Goal: Task Accomplishment & Management: Manage account settings

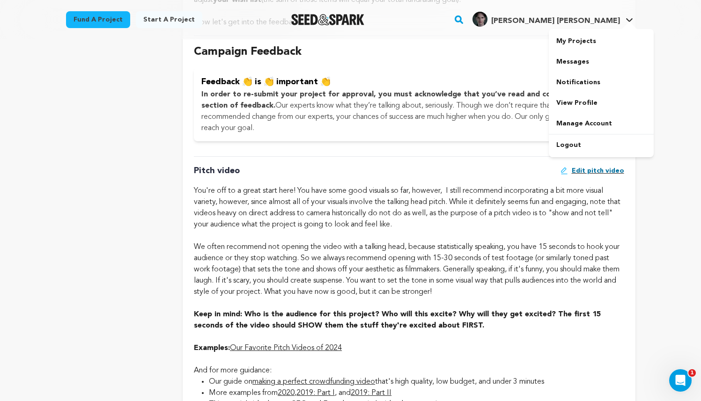
scroll to position [284, 0]
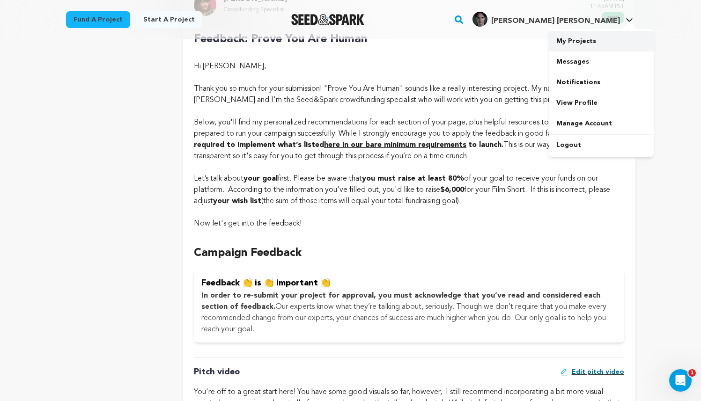
click at [603, 38] on link "My Projects" at bounding box center [601, 41] width 105 height 21
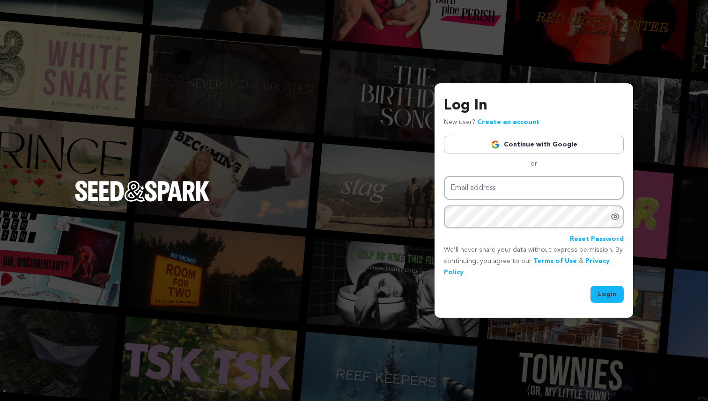
click at [522, 147] on link "Continue with Google" at bounding box center [534, 145] width 180 height 18
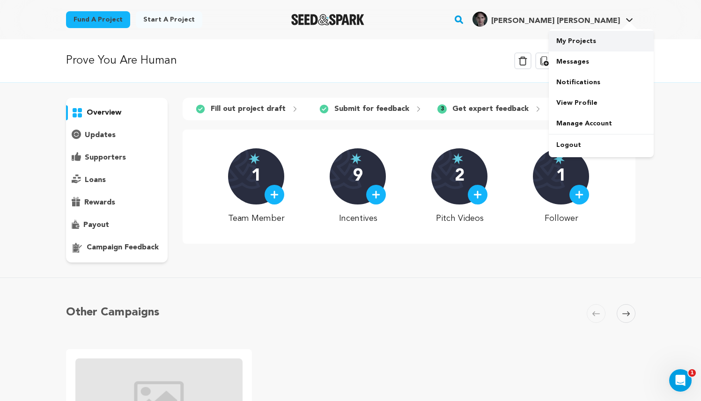
click at [588, 34] on link "My Projects" at bounding box center [601, 41] width 105 height 21
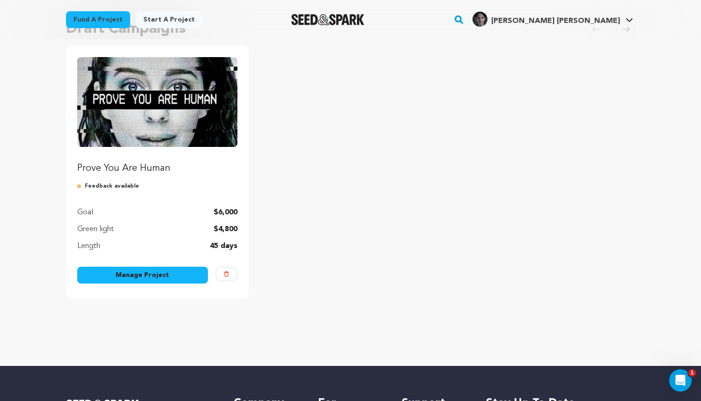
click at [205, 140] on img "Fund Prove You Are Human" at bounding box center [157, 102] width 161 height 90
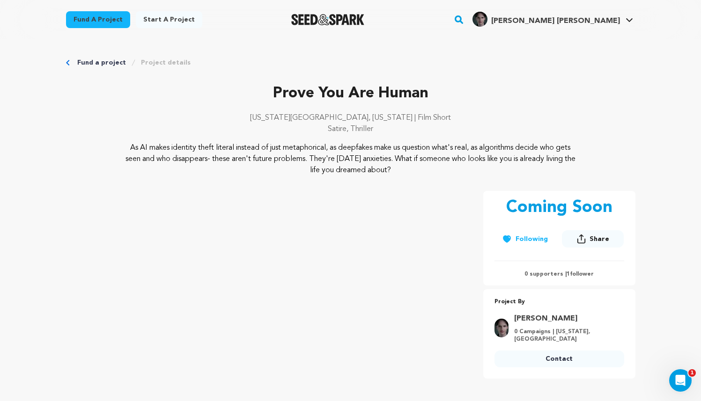
click at [614, 164] on div "As AI makes identity theft literal instead of just metaphorical, as deepfakes m…" at bounding box center [351, 159] width 570 height 34
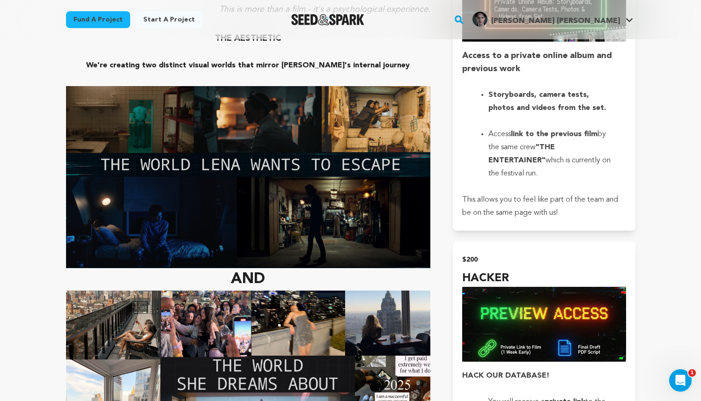
scroll to position [1789, 0]
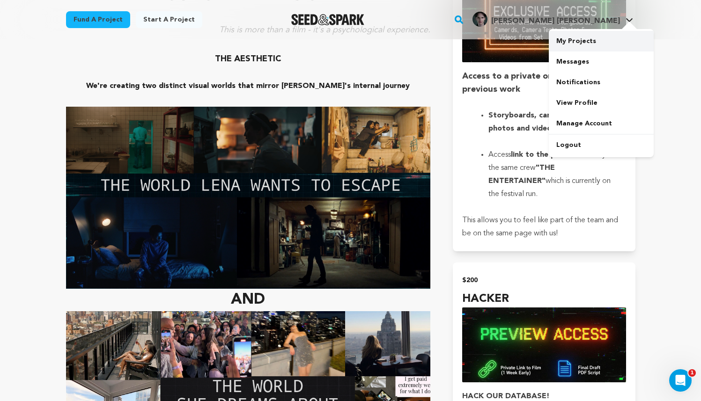
click at [607, 41] on link "My Projects" at bounding box center [601, 41] width 105 height 21
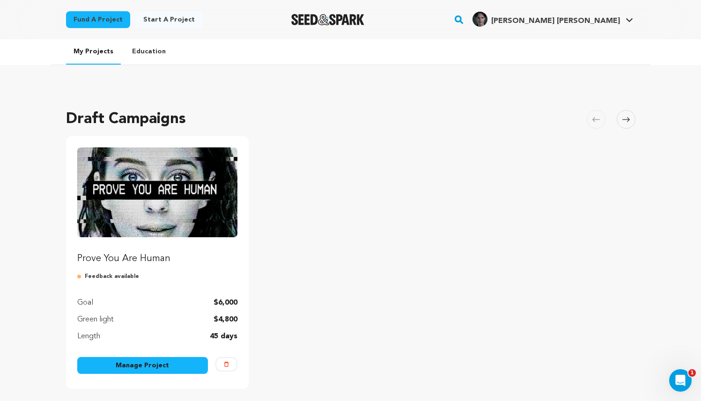
scroll to position [91, 0]
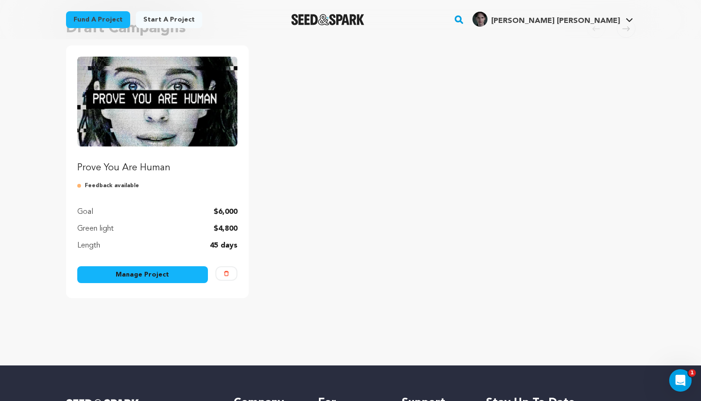
click at [144, 274] on link "Manage Project" at bounding box center [142, 274] width 131 height 17
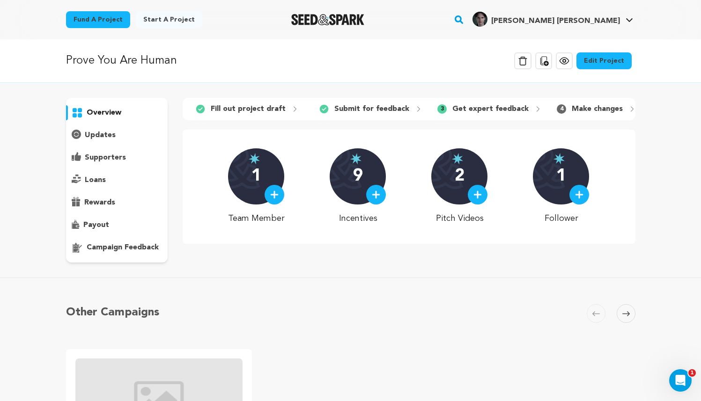
click at [601, 57] on link "Edit Project" at bounding box center [604, 60] width 55 height 17
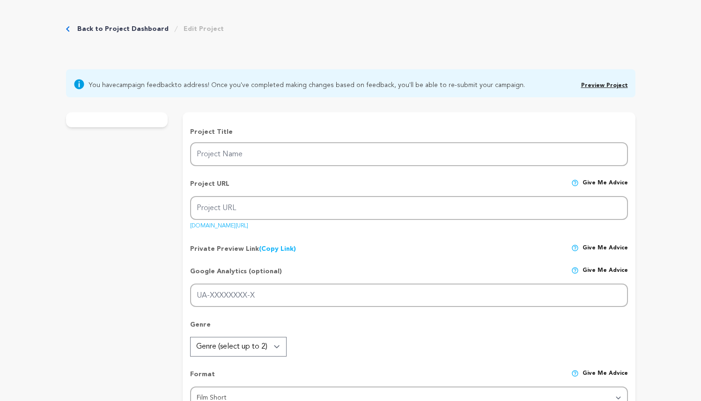
type input "Prove You Are Human"
type input "prove-you-are-human-1"
type input "A struggling [PERSON_NAME] discovers a glamorous influencer who looks just like…"
type textarea "As AI makes identity theft literal instead of just metaphorical, as deepfakes m…"
type textarea "It is our MFA Thesis film and we want to tell a gripping story about identity, …"
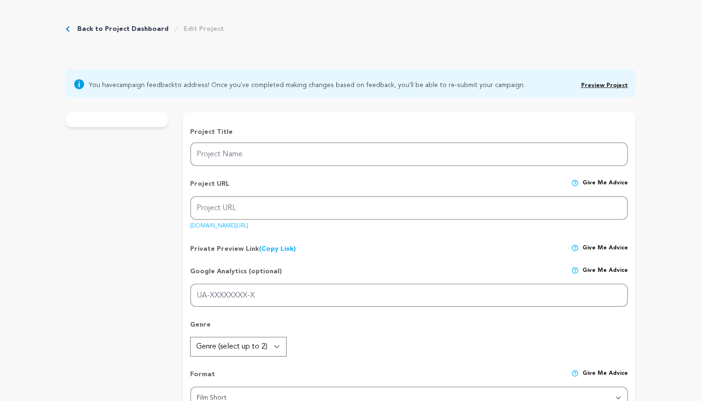
radio input "true"
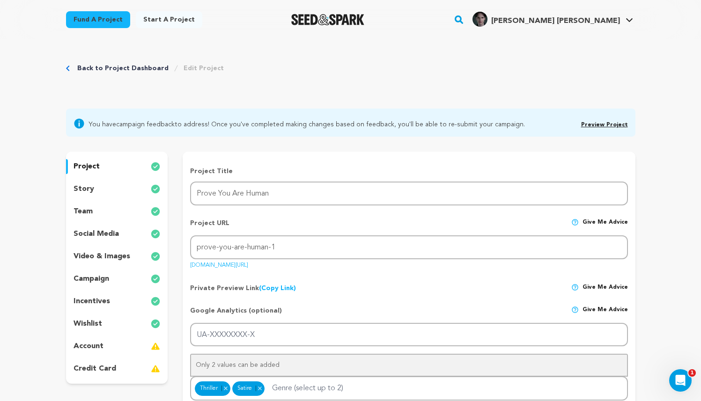
click at [98, 194] on div "story" at bounding box center [117, 189] width 102 height 15
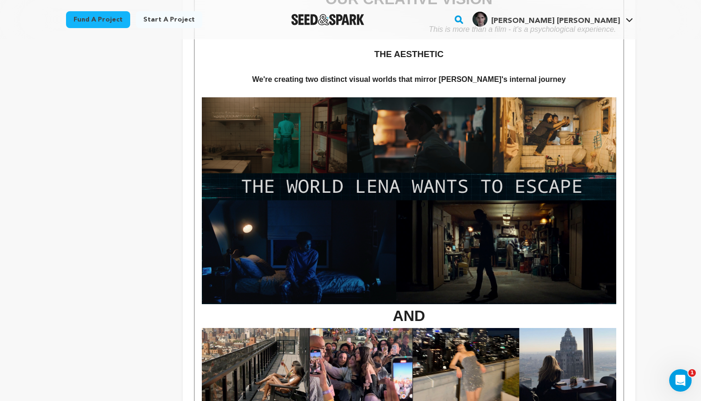
scroll to position [1212, 0]
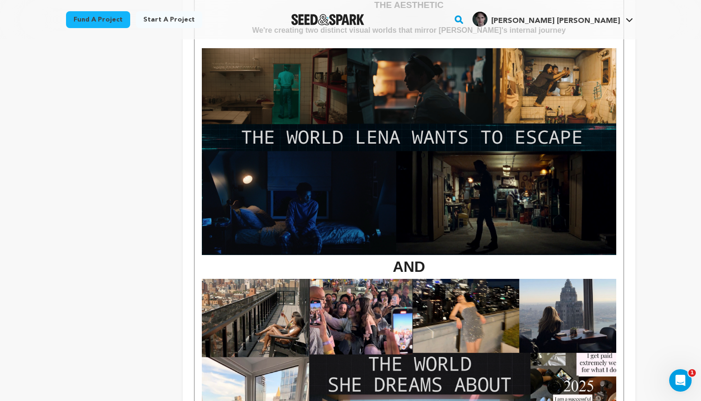
click at [367, 207] on img at bounding box center [409, 151] width 414 height 207
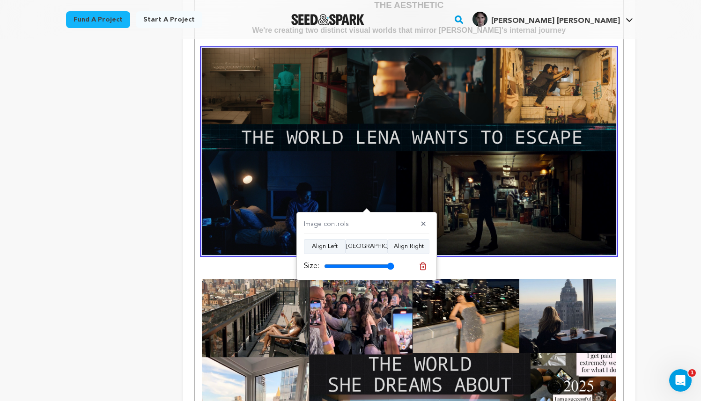
click at [421, 267] on icon at bounding box center [423, 266] width 8 height 8
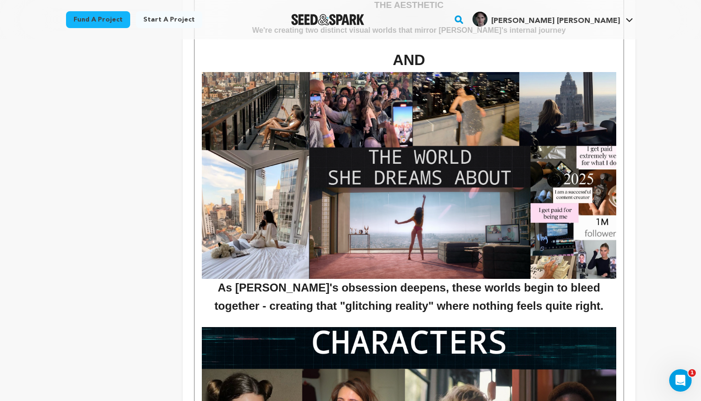
click at [399, 201] on img at bounding box center [409, 175] width 414 height 207
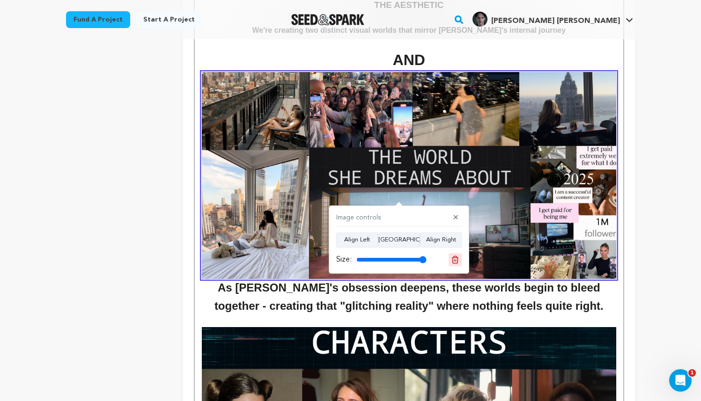
click at [460, 257] on button at bounding box center [455, 259] width 13 height 13
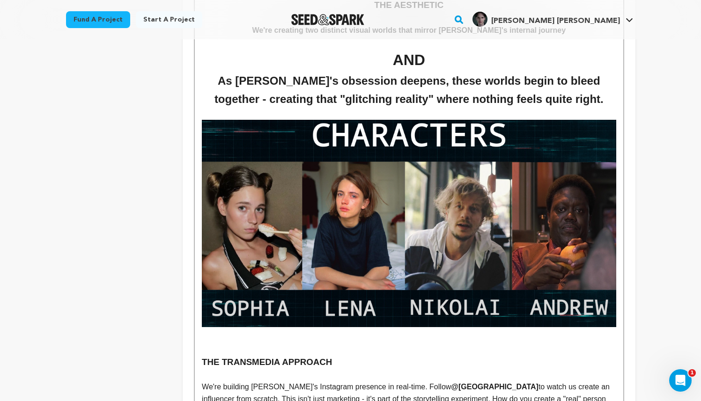
click at [447, 299] on img at bounding box center [409, 223] width 414 height 207
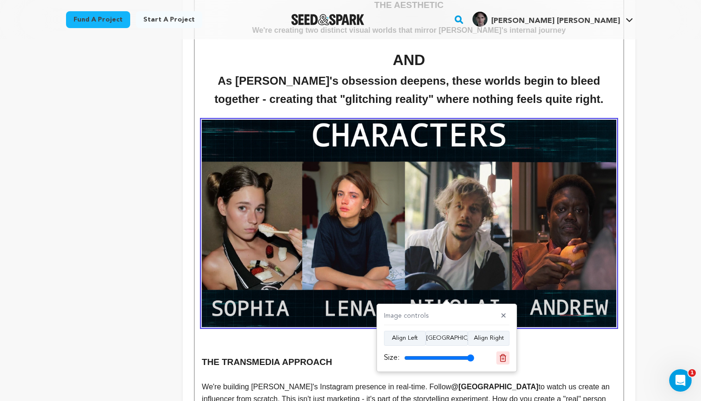
click at [505, 359] on icon at bounding box center [503, 358] width 8 height 8
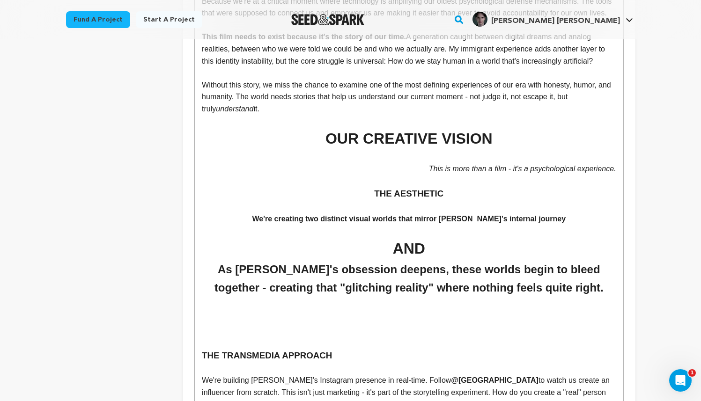
scroll to position [1019, 0]
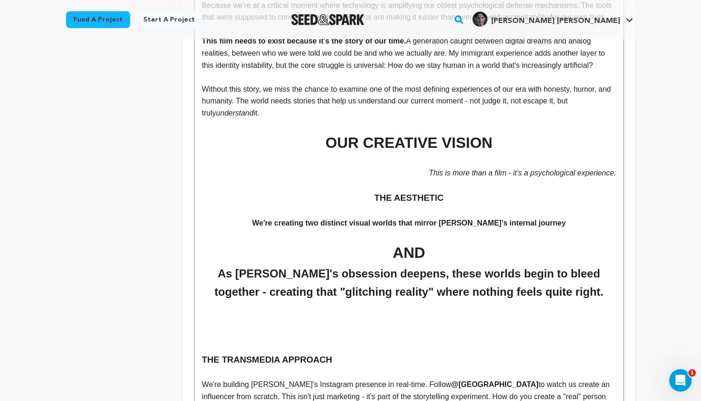
click at [554, 229] on h4 "We're creating two distinct visual worlds that mirror [PERSON_NAME]'s internal …" at bounding box center [409, 223] width 414 height 12
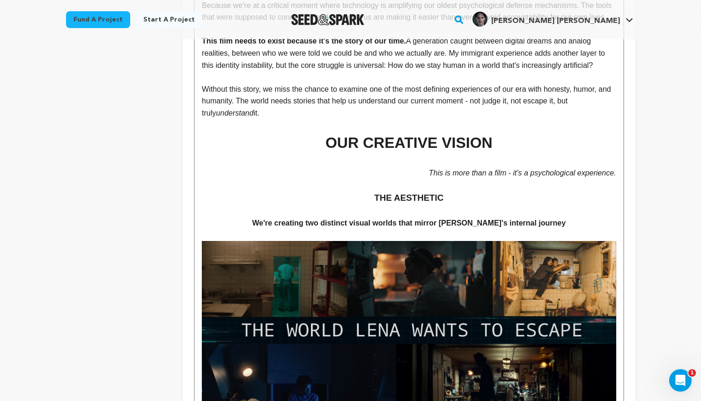
click at [538, 269] on img at bounding box center [409, 344] width 414 height 207
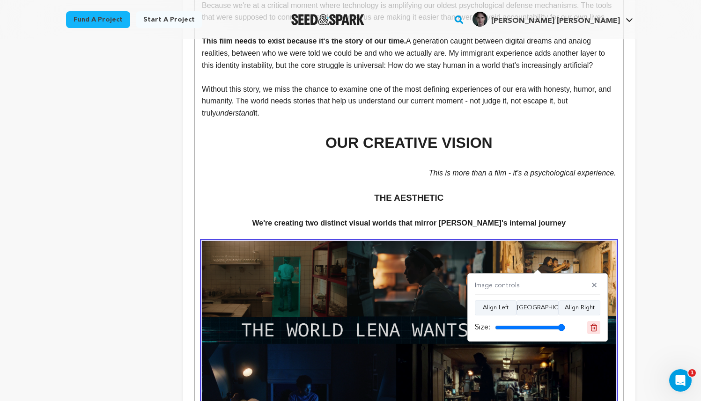
click at [594, 328] on icon at bounding box center [594, 328] width 8 height 8
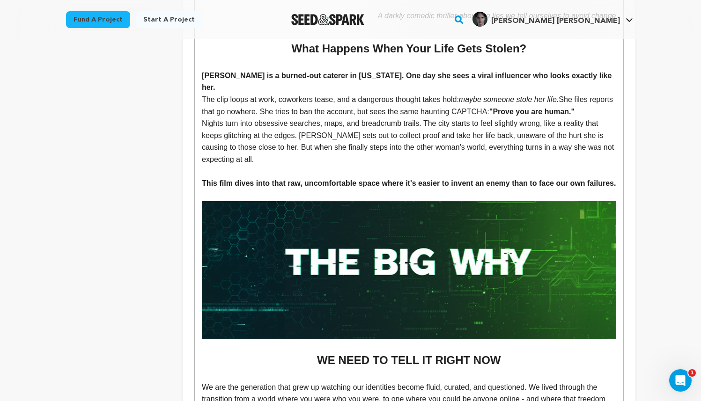
scroll to position [0, 0]
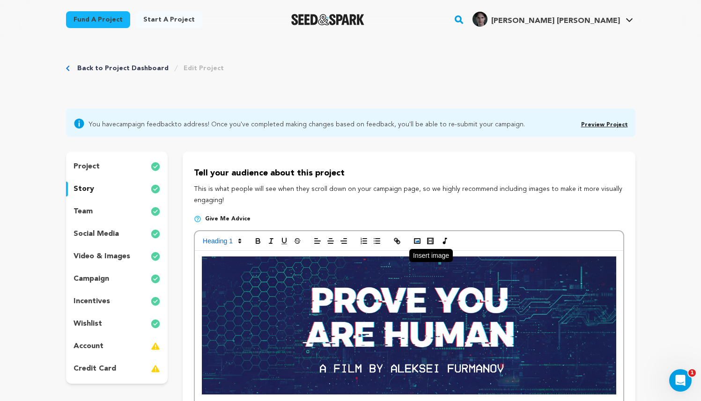
click at [416, 240] on circle "button" at bounding box center [415, 240] width 1 height 1
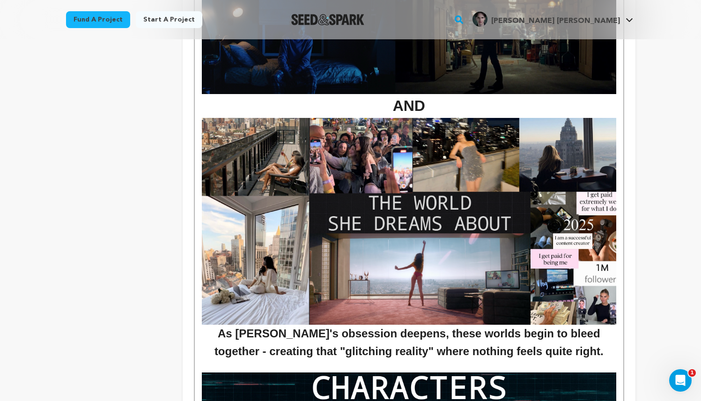
scroll to position [1427, 0]
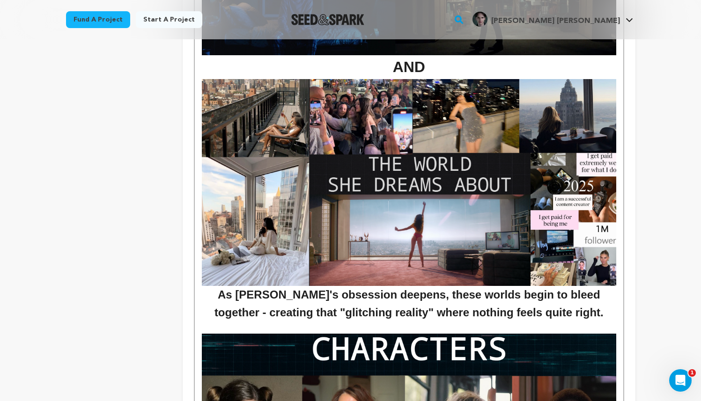
click at [422, 200] on img at bounding box center [409, 182] width 414 height 207
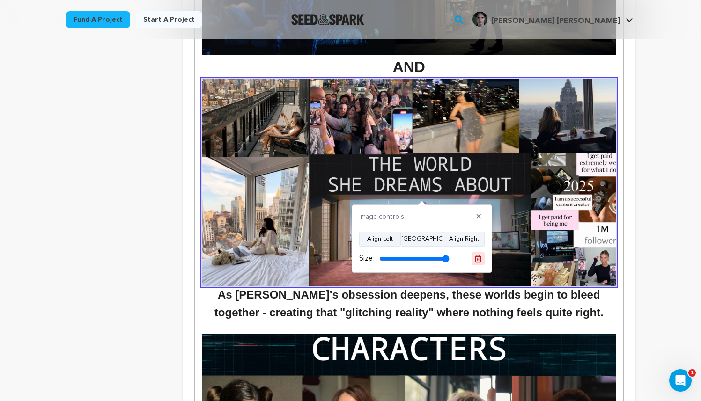
click at [477, 257] on icon at bounding box center [478, 258] width 7 height 7
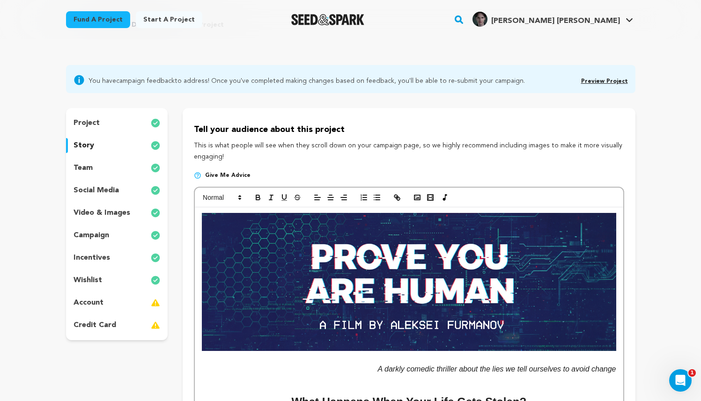
scroll to position [0, 0]
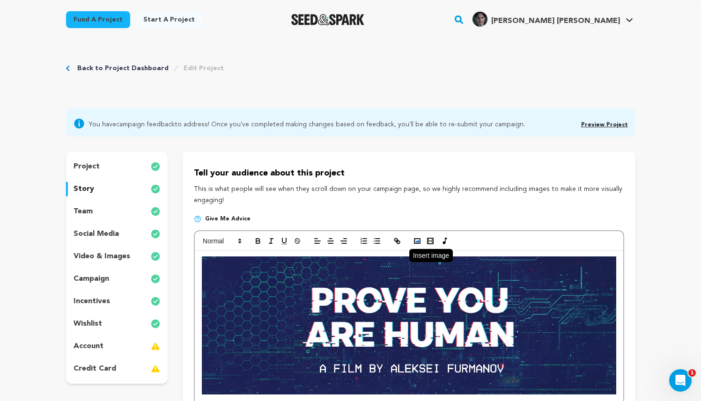
click at [418, 239] on rect "button" at bounding box center [417, 241] width 6 height 5
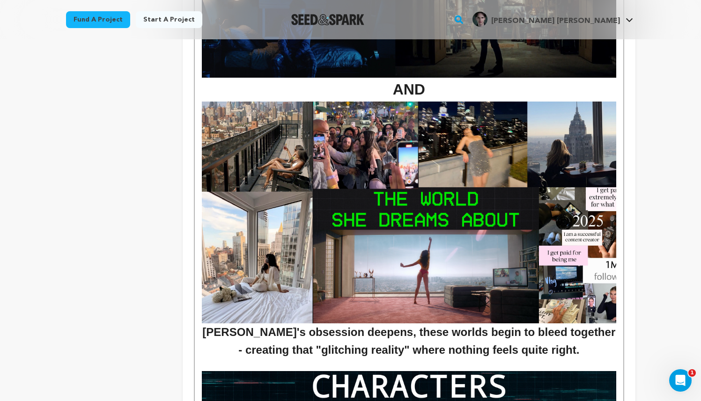
scroll to position [1489, 0]
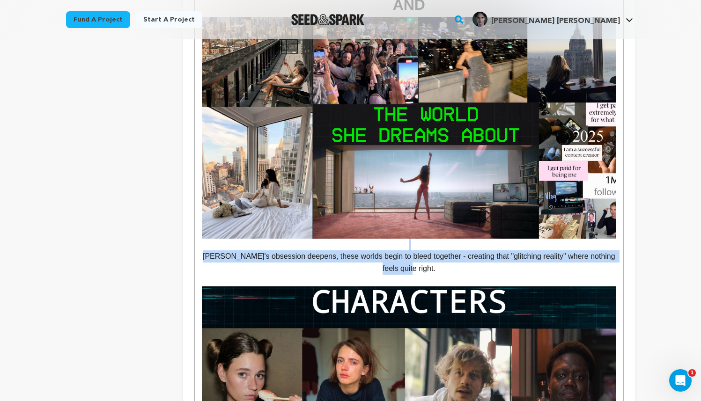
drag, startPoint x: 429, startPoint y: 282, endPoint x: 202, endPoint y: 251, distance: 229.2
click at [202, 251] on div "A darkly comedic thriller about the lies we tell ourselves to avoid change What…" at bounding box center [409, 261] width 428 height 2999
click at [234, 267] on p "[PERSON_NAME]'s obsession deepens, these worlds begin to bleed together - creat…" at bounding box center [409, 263] width 414 height 24
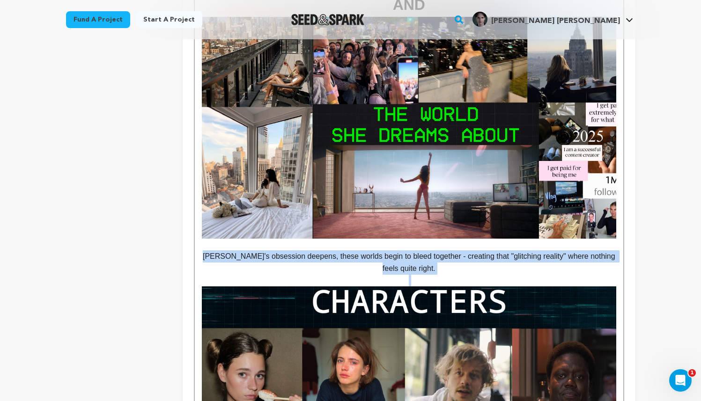
click at [234, 267] on p "[PERSON_NAME]'s obsession deepens, these worlds begin to bleed together - creat…" at bounding box center [409, 263] width 414 height 24
click at [456, 274] on p "Lena's obsession deepens, these worlds begin to bleed together - creating that …" at bounding box center [409, 263] width 414 height 24
click at [441, 274] on p "Lena's obsession deepens, these worlds begin to bleed together - creating that …" at bounding box center [409, 263] width 414 height 24
click at [440, 287] on p at bounding box center [409, 280] width 414 height 12
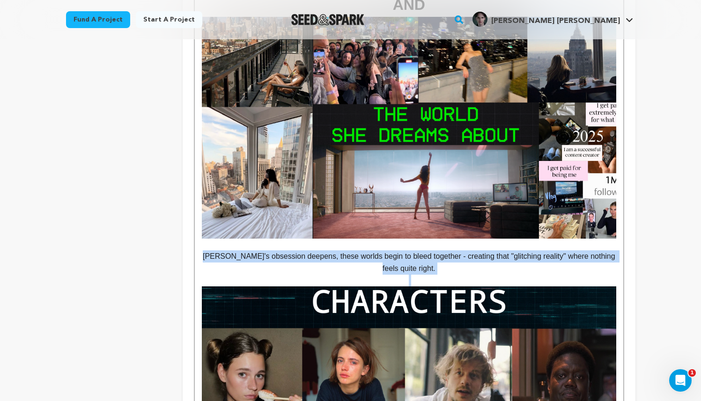
click at [441, 335] on img at bounding box center [409, 390] width 414 height 207
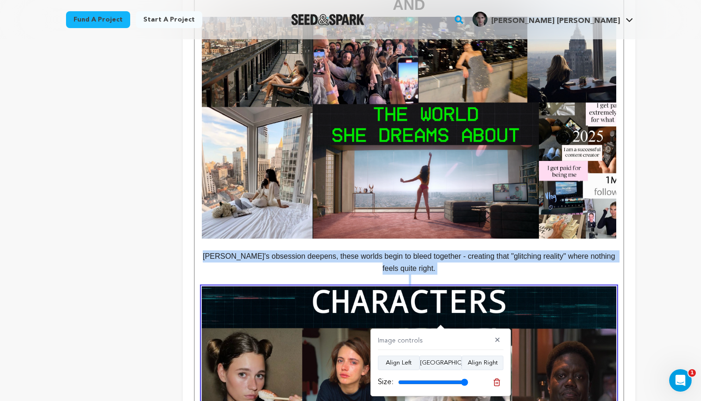
click at [492, 380] on button at bounding box center [496, 382] width 13 height 13
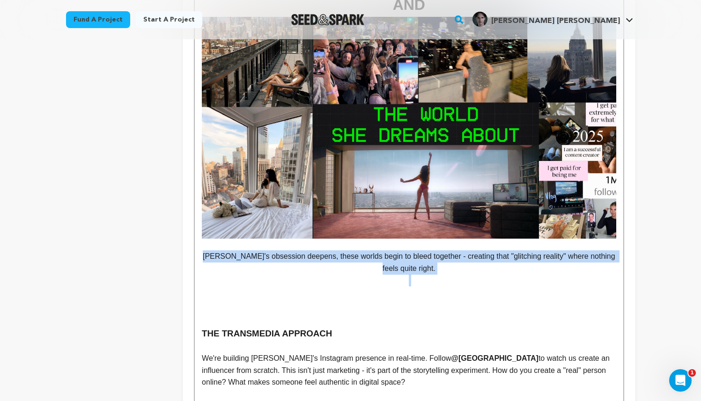
click at [447, 287] on p at bounding box center [409, 280] width 414 height 12
click at [368, 287] on p at bounding box center [409, 280] width 414 height 12
click at [358, 274] on p "Lena's obsession deepens, these worlds begin to bleed together - creating that …" at bounding box center [409, 263] width 414 height 24
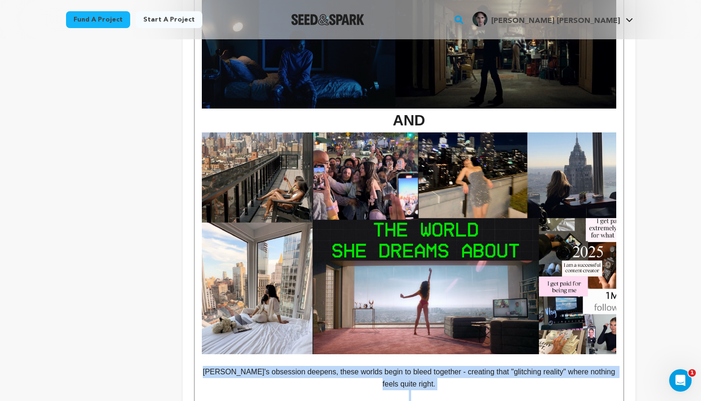
scroll to position [1375, 0]
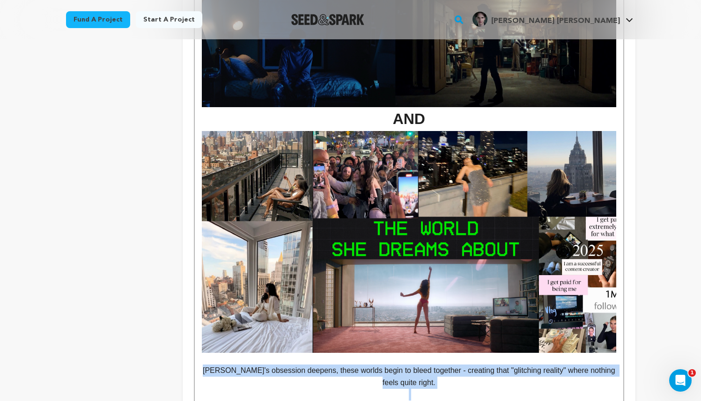
click at [426, 212] on img at bounding box center [409, 242] width 414 height 222
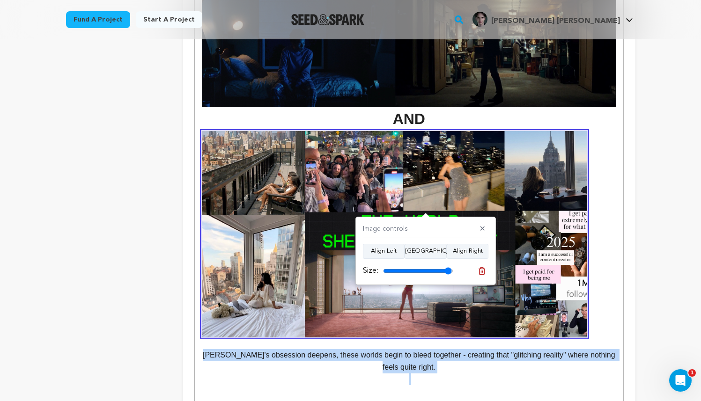
type input "100"
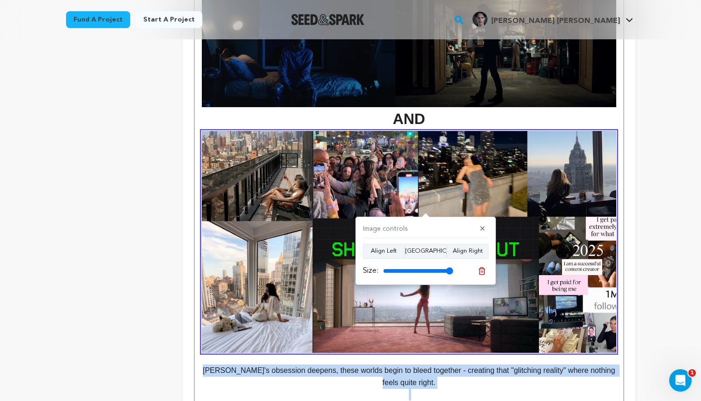
drag, startPoint x: 450, startPoint y: 269, endPoint x: 470, endPoint y: 272, distance: 19.9
click at [453, 272] on input "range" at bounding box center [418, 270] width 70 height 7
click at [487, 320] on img at bounding box center [409, 242] width 414 height 222
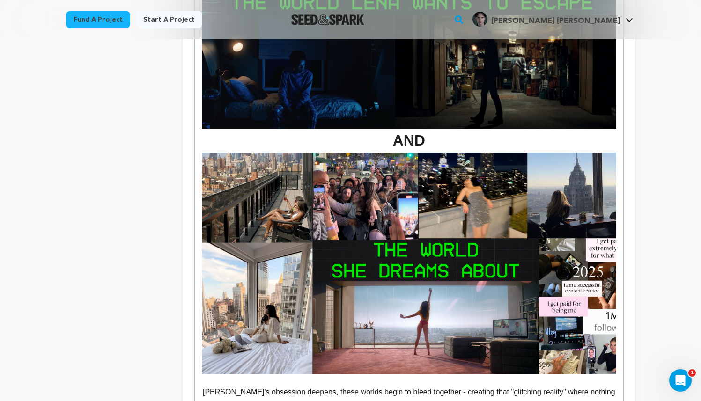
scroll to position [1363, 0]
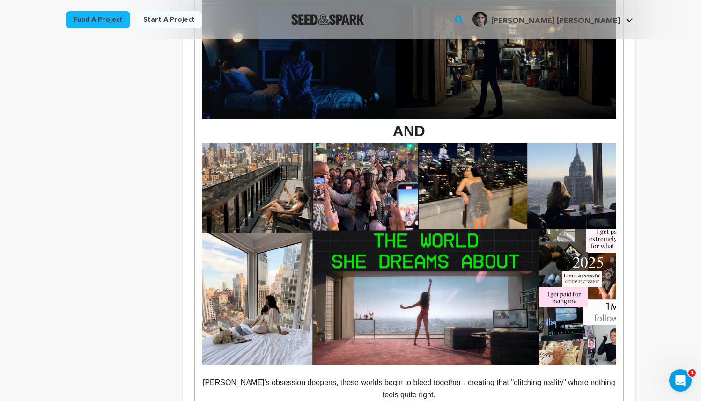
click at [453, 275] on img at bounding box center [409, 254] width 414 height 222
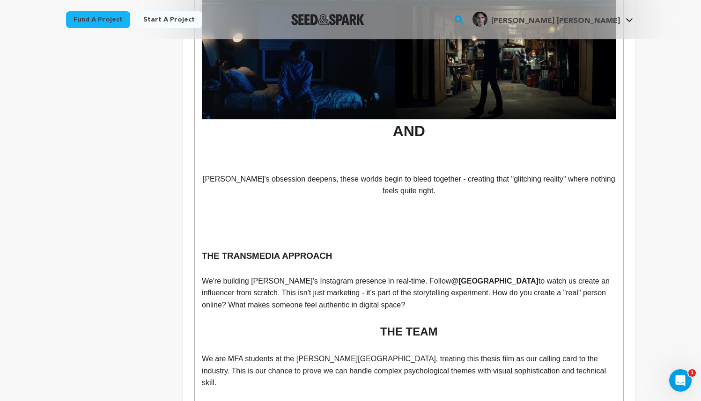
click at [438, 222] on p at bounding box center [409, 215] width 414 height 12
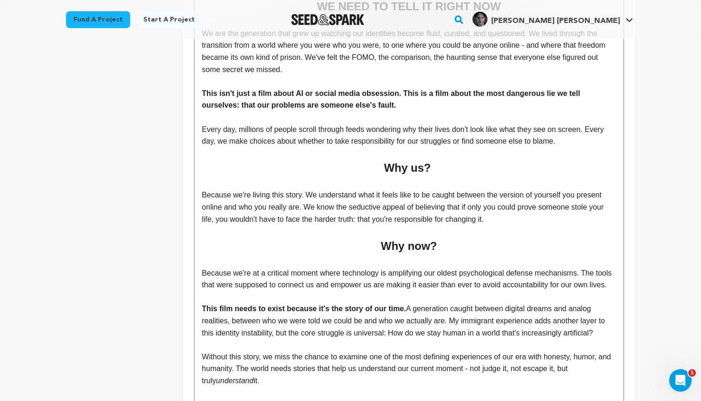
scroll to position [124, 0]
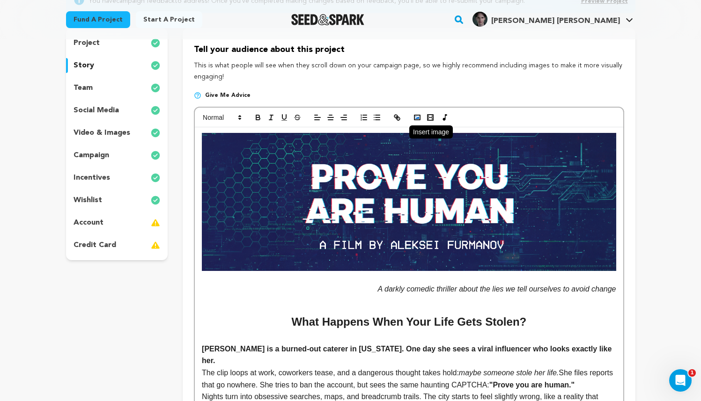
click at [416, 119] on icon "button" at bounding box center [417, 117] width 8 height 8
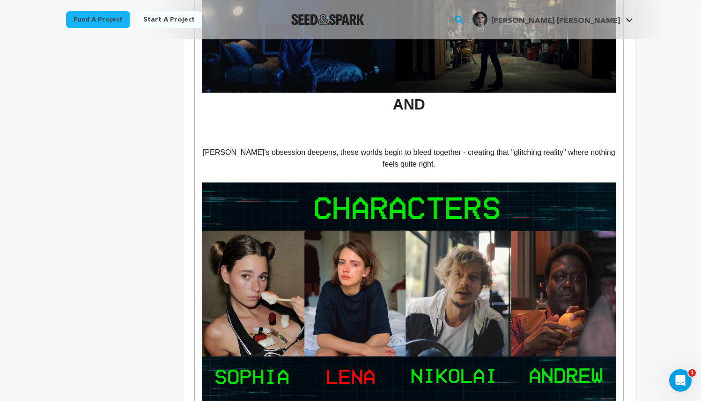
scroll to position [1716, 0]
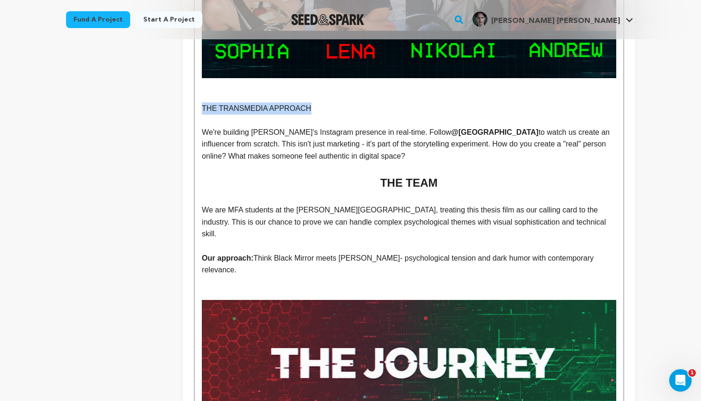
drag, startPoint x: 318, startPoint y: 126, endPoint x: 182, endPoint y: 120, distance: 136.4
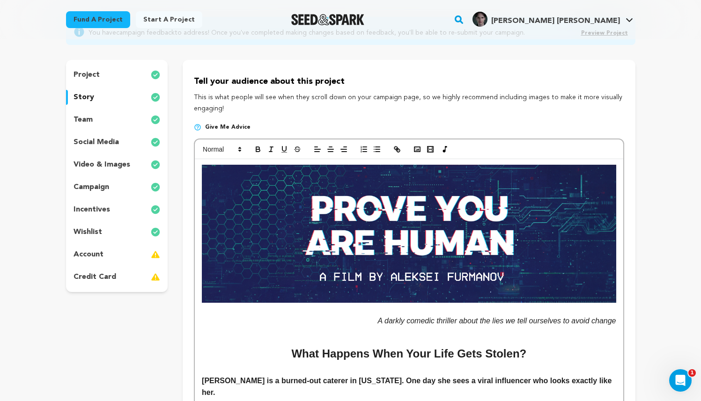
scroll to position [0, 0]
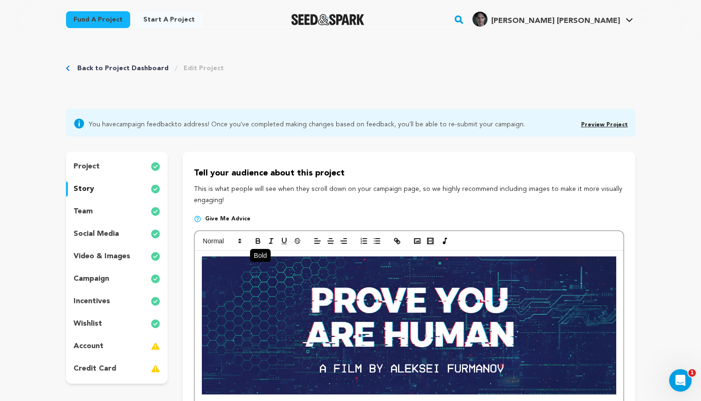
click at [258, 243] on icon "button" at bounding box center [258, 241] width 8 height 8
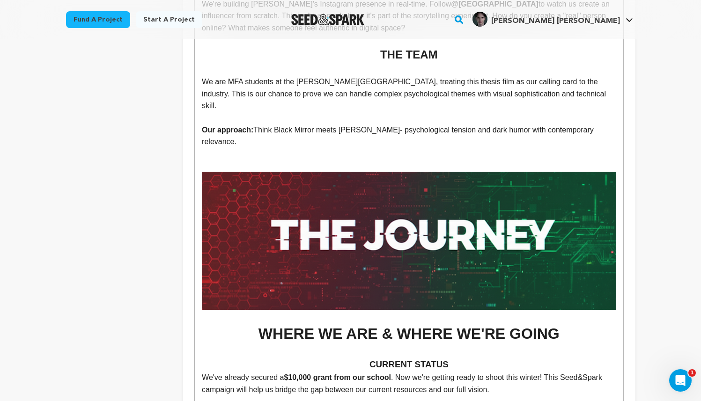
scroll to position [1636, 0]
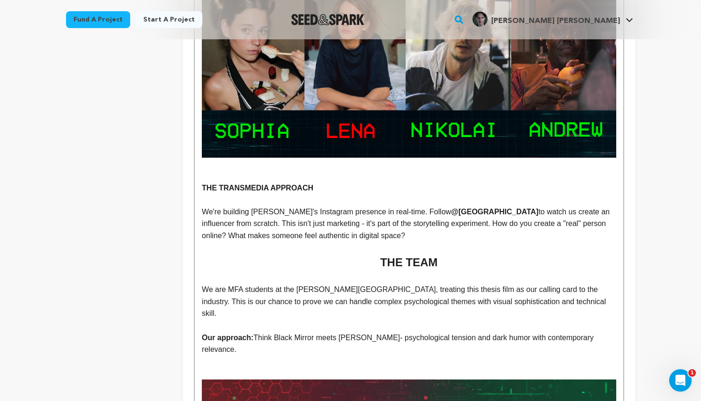
click at [304, 271] on h2 "THE TEAM" at bounding box center [409, 263] width 414 height 18
drag, startPoint x: 302, startPoint y: 200, endPoint x: 196, endPoint y: 199, distance: 105.9
click at [196, 199] on div "A darkly comedic thriller about the lies we tell ourselves to avoid change What…" at bounding box center [409, 16] width 428 height 2803
click at [365, 298] on p "We are MFA students at the Feirstein Graduate School of Cinema, treating this t…" at bounding box center [409, 302] width 414 height 36
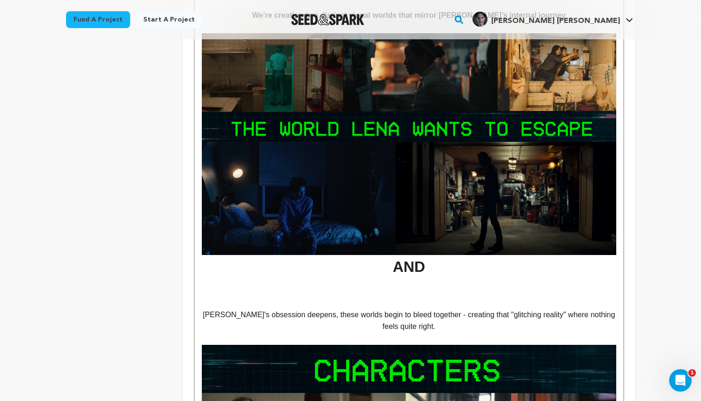
scroll to position [1233, 0]
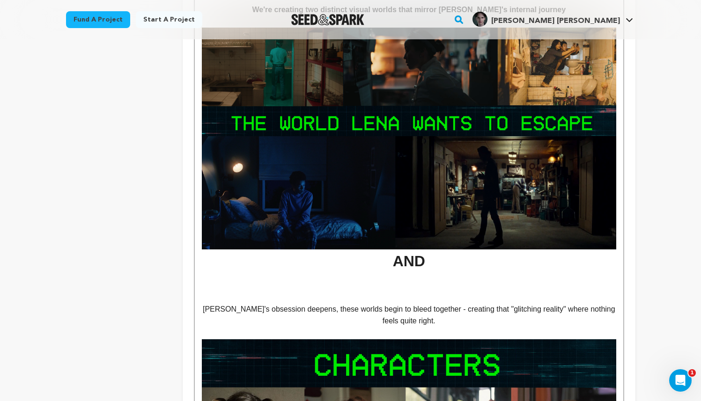
click at [403, 291] on h2 at bounding box center [409, 283] width 414 height 18
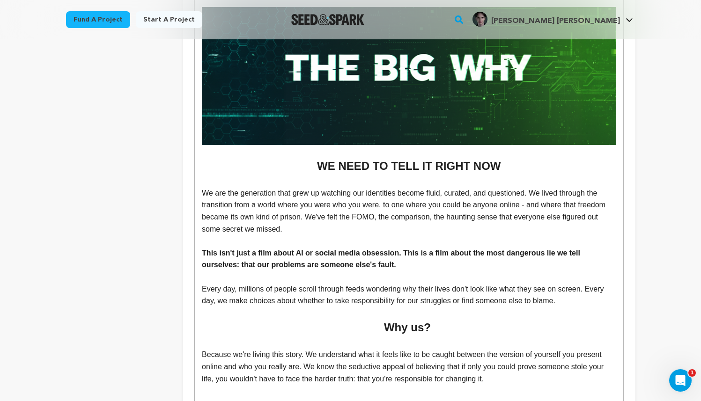
scroll to position [0, 0]
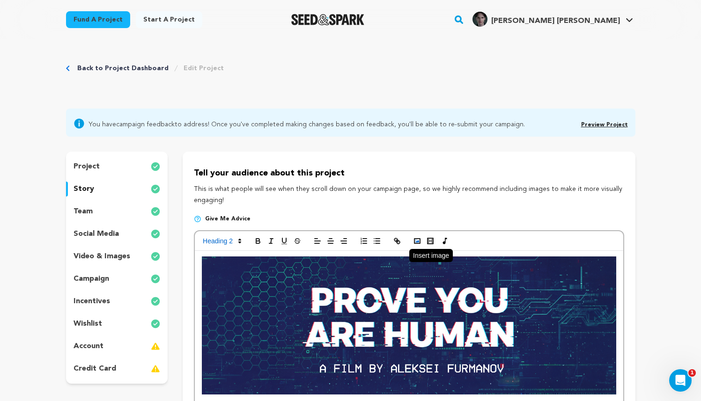
click at [419, 242] on polyline "button" at bounding box center [417, 241] width 4 height 2
click at [418, 238] on icon "button" at bounding box center [417, 241] width 8 height 8
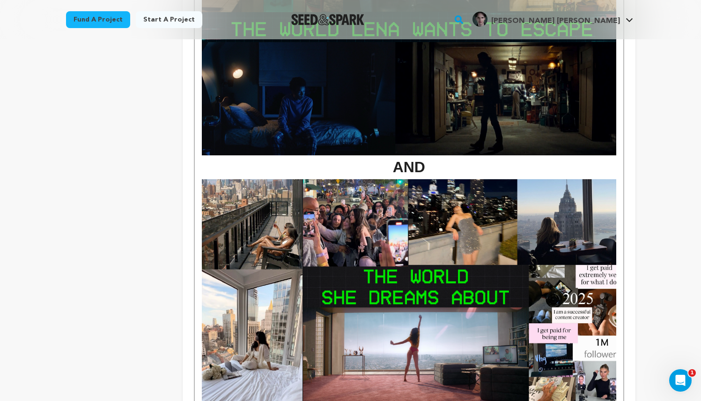
scroll to position [1518, 0]
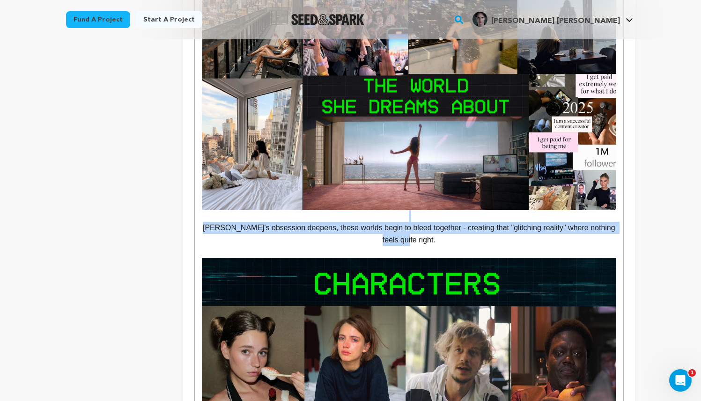
drag, startPoint x: 434, startPoint y: 252, endPoint x: 181, endPoint y: 230, distance: 253.4
click at [181, 230] on div "project story team social media video & images campaign incentives wishlist" at bounding box center [351, 209] width 570 height 3151
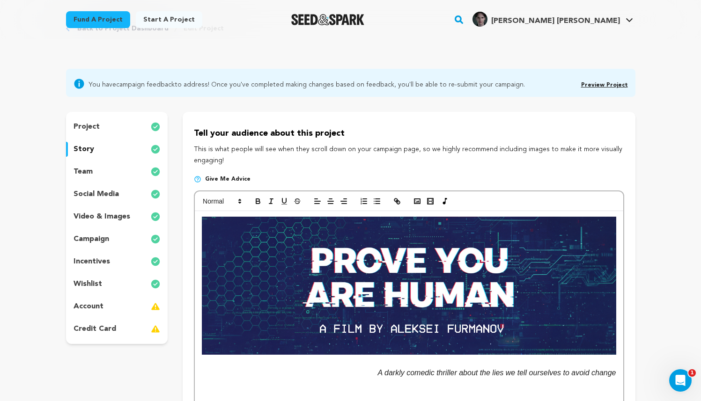
scroll to position [0, 0]
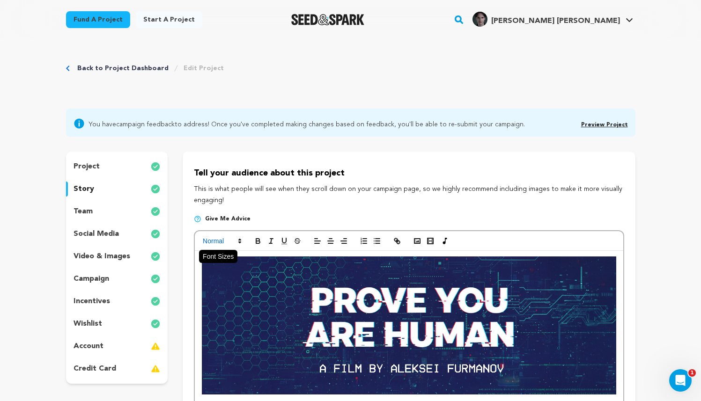
click at [238, 239] on icon at bounding box center [240, 241] width 8 height 8
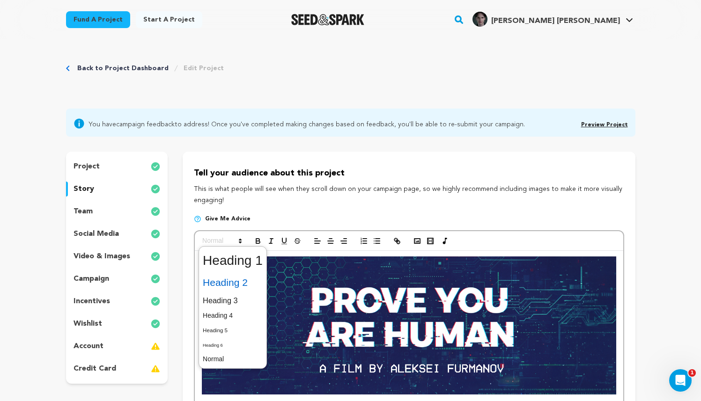
click at [243, 284] on span at bounding box center [233, 283] width 60 height 20
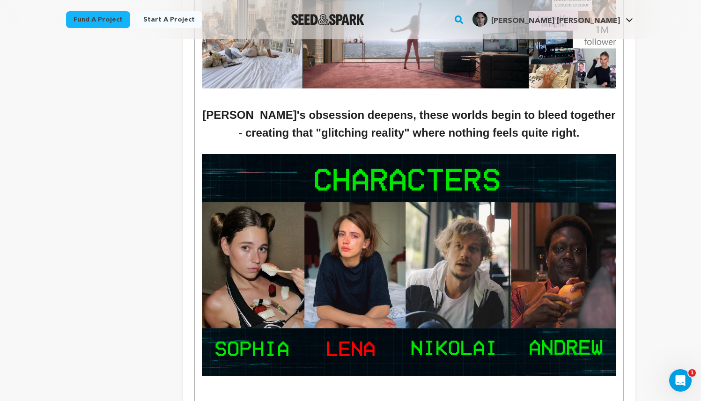
scroll to position [1641, 0]
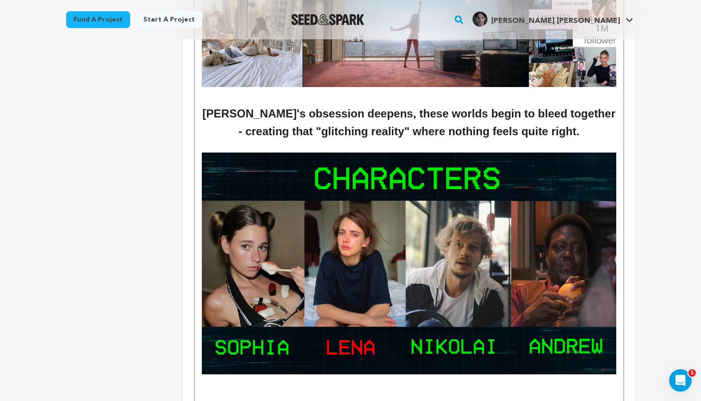
click at [417, 244] on img at bounding box center [409, 264] width 414 height 222
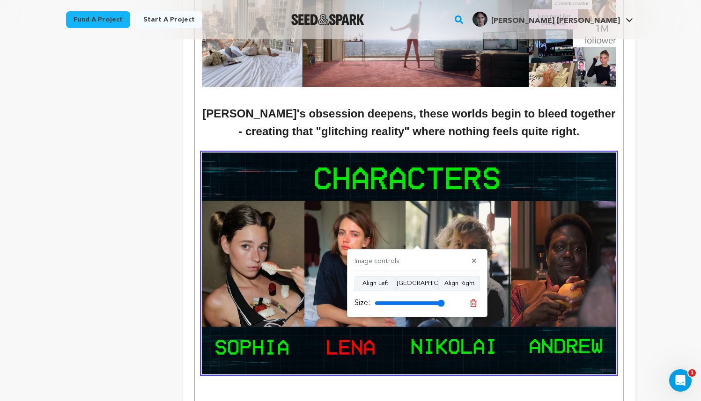
click at [585, 153] on p at bounding box center [409, 147] width 414 height 12
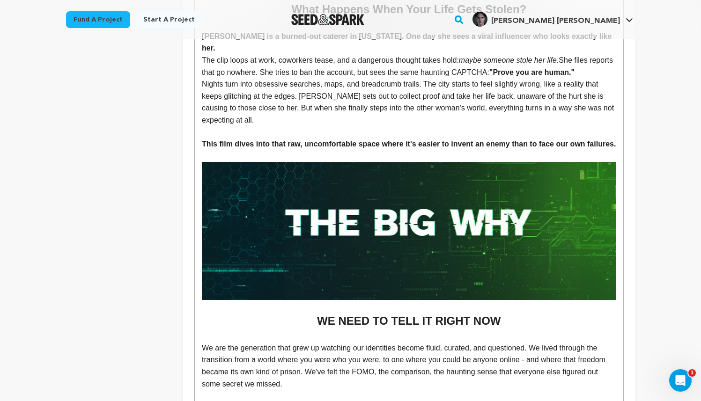
scroll to position [474, 0]
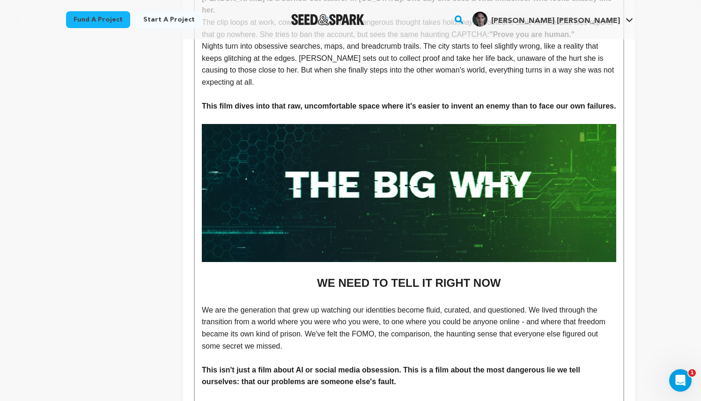
click at [373, 282] on strong "WE NEED TO TELL IT RIGHT NOW" at bounding box center [409, 283] width 184 height 13
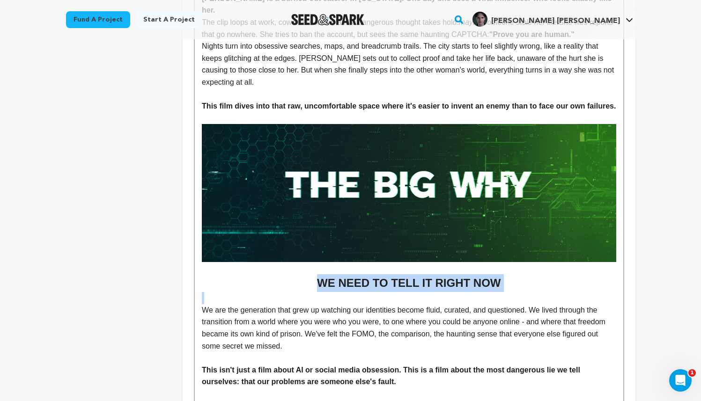
click at [373, 282] on strong "WE NEED TO TELL IT RIGHT NOW" at bounding box center [409, 283] width 184 height 13
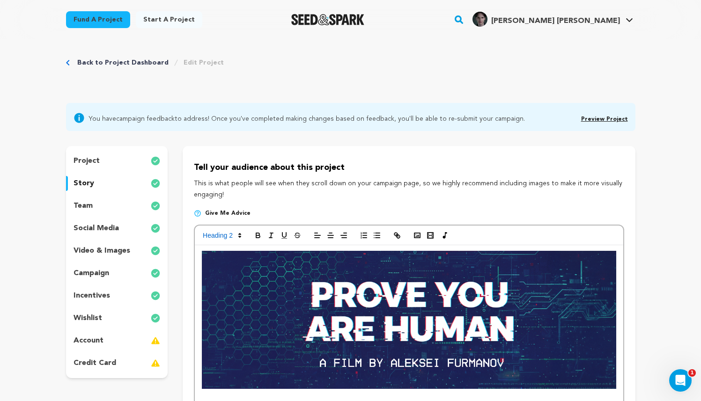
scroll to position [0, 0]
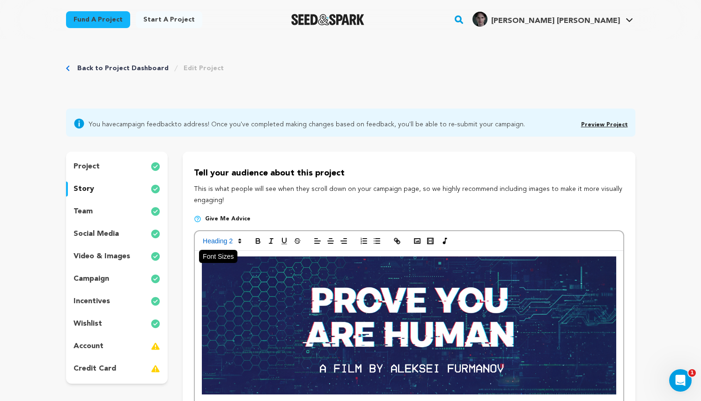
click at [241, 239] on icon at bounding box center [240, 241] width 8 height 8
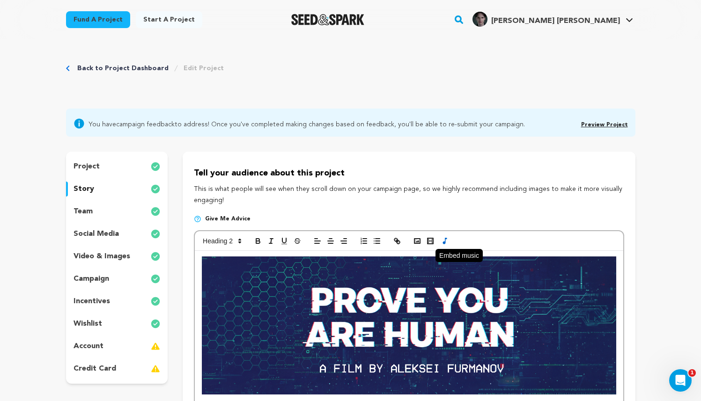
click at [447, 237] on icon "button" at bounding box center [444, 241] width 11 height 8
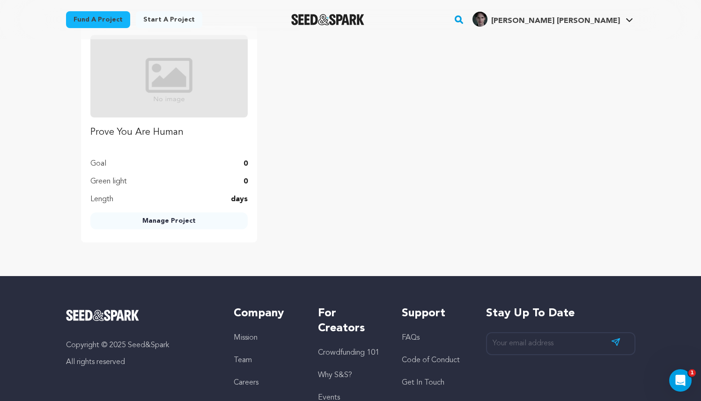
scroll to position [3209, 0]
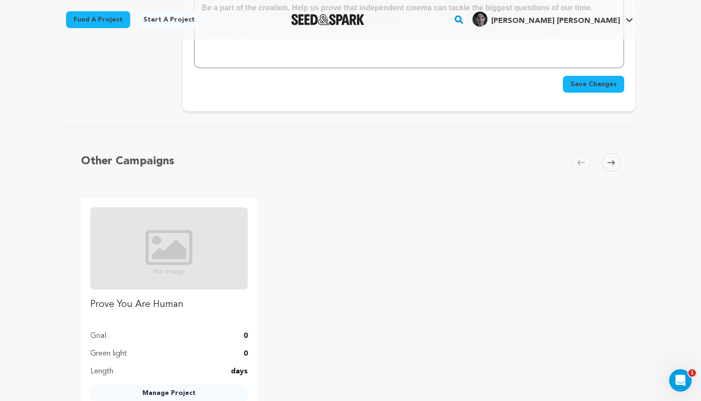
click at [594, 89] on span "Save Changes" at bounding box center [593, 84] width 46 height 9
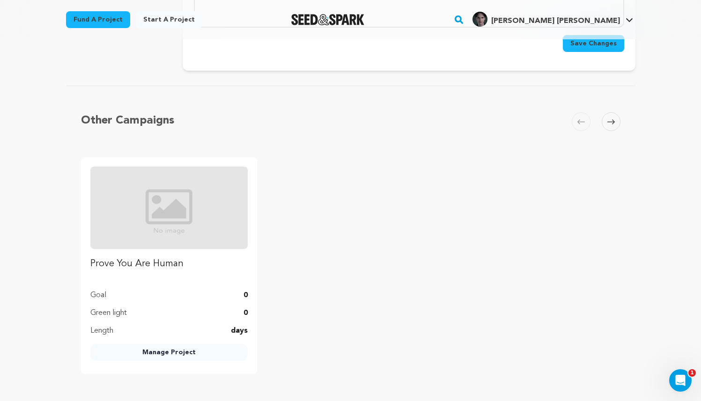
scroll to position [3165, 0]
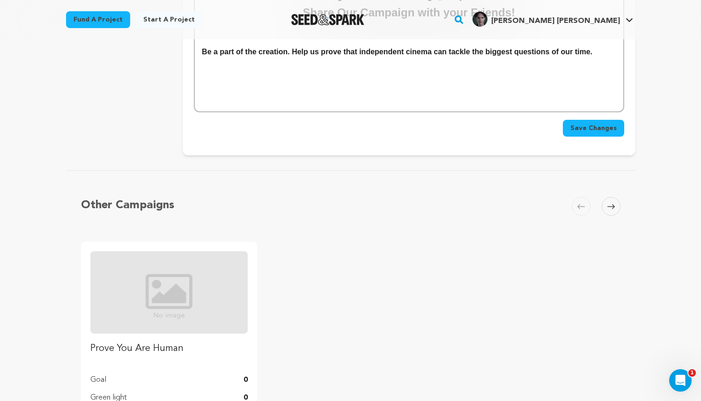
click at [596, 133] on span "Save Changes" at bounding box center [593, 128] width 46 height 9
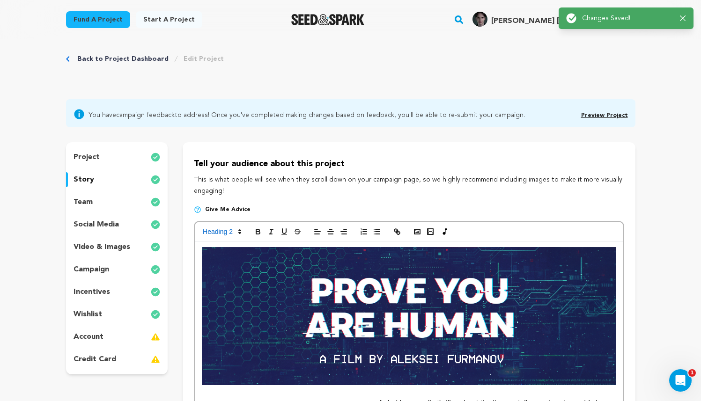
scroll to position [0, 0]
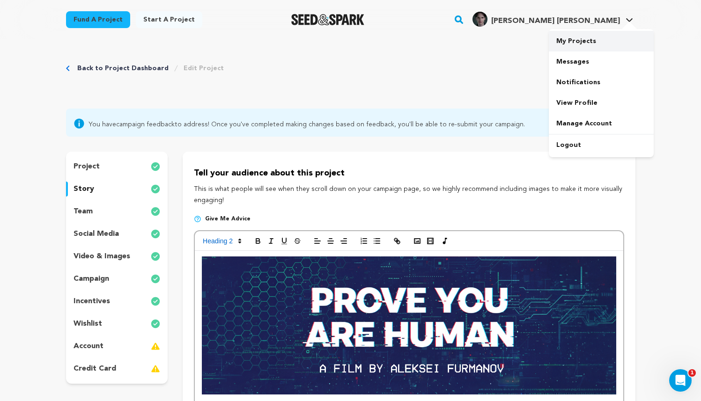
click at [590, 42] on link "My Projects" at bounding box center [601, 41] width 105 height 21
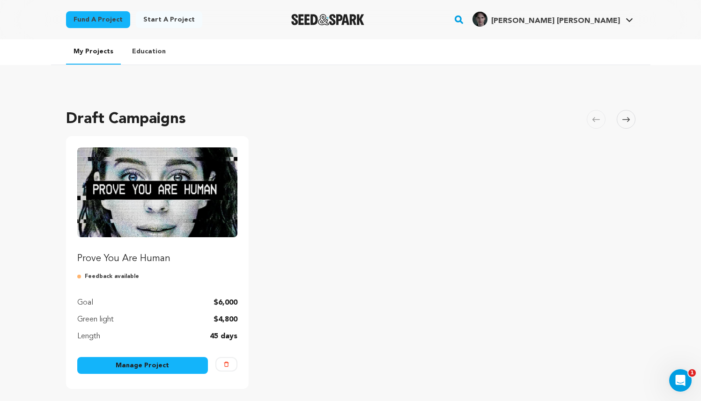
click at [158, 192] on img "Fund Prove You Are Human" at bounding box center [157, 193] width 161 height 90
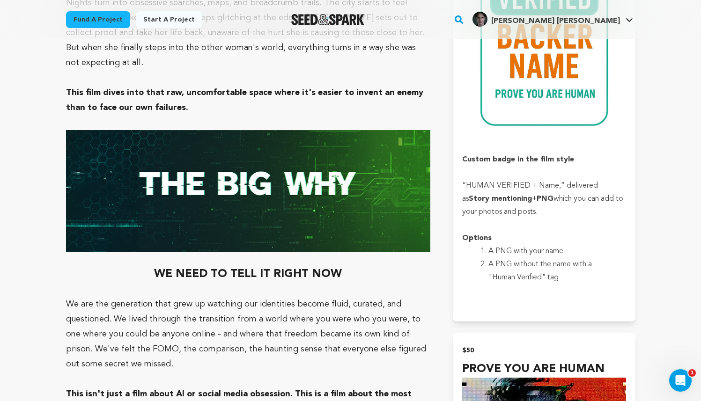
scroll to position [476, 0]
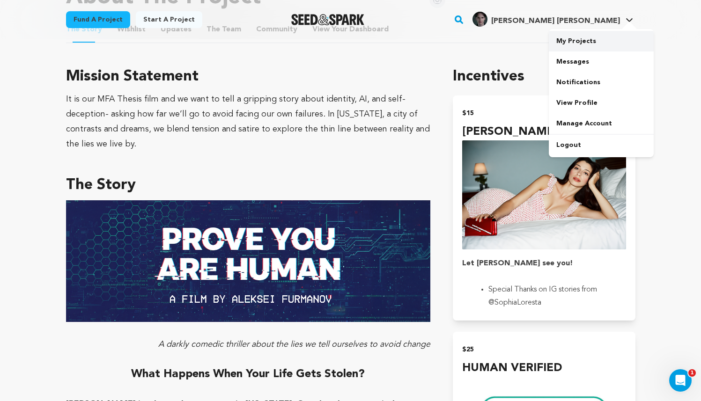
click at [590, 50] on link "My Projects" at bounding box center [601, 41] width 105 height 21
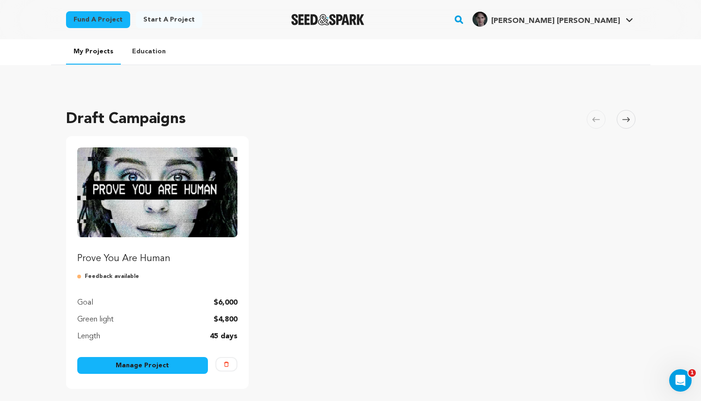
click at [173, 367] on link "Manage Project" at bounding box center [142, 365] width 131 height 17
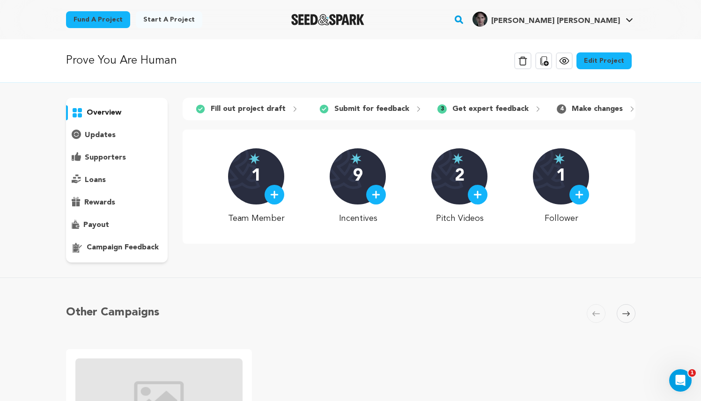
click at [126, 248] on p "campaign feedback" at bounding box center [123, 247] width 72 height 11
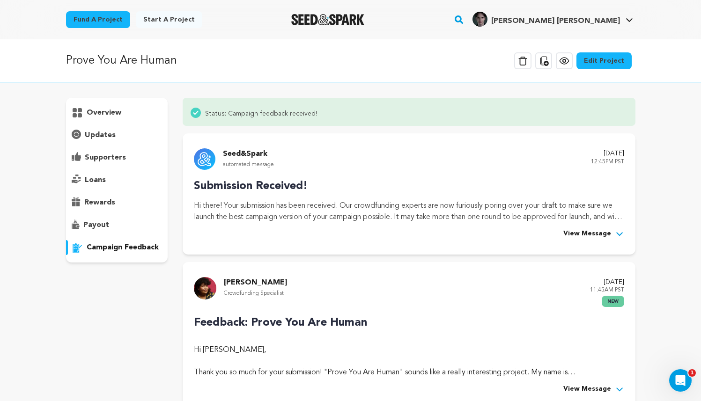
click at [606, 62] on link "Edit Project" at bounding box center [604, 60] width 55 height 17
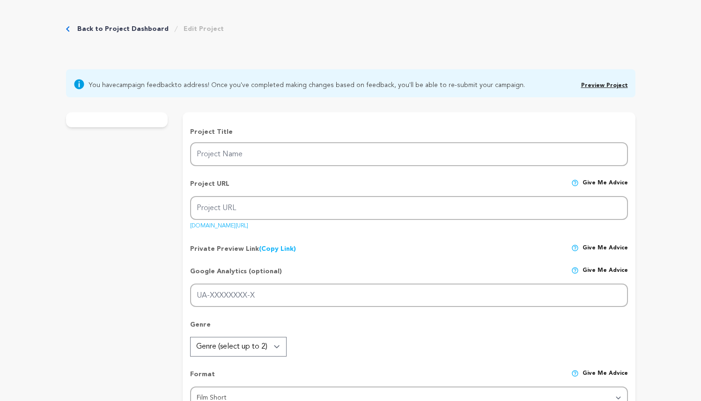
type input "Prove You Are Human"
type input "prove-you-are-human-1"
type input "A struggling [PERSON_NAME] discovers a glamorous influencer who looks just like…"
type textarea "As AI makes identity theft literal instead of just metaphorical, as deepfakes m…"
type textarea "It is our MFA Thesis film and we want to tell a gripping story about identity, …"
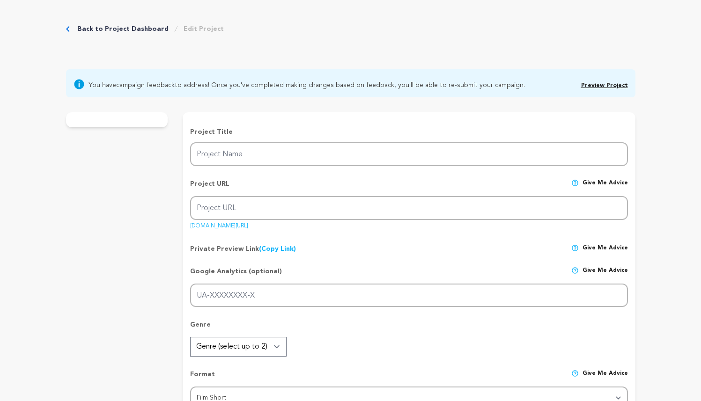
radio input "true"
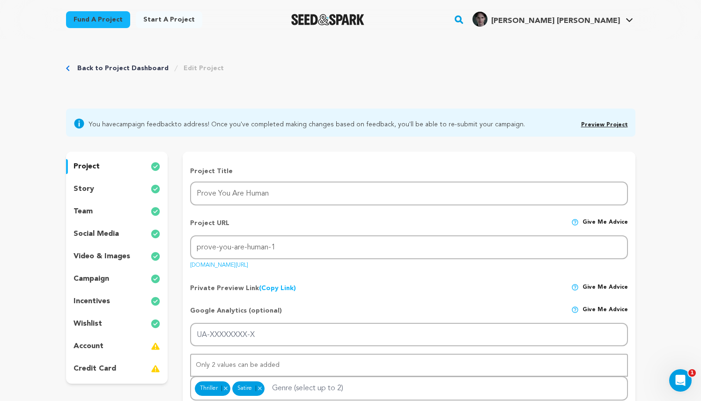
click at [108, 300] on p "incentives" at bounding box center [92, 301] width 37 height 11
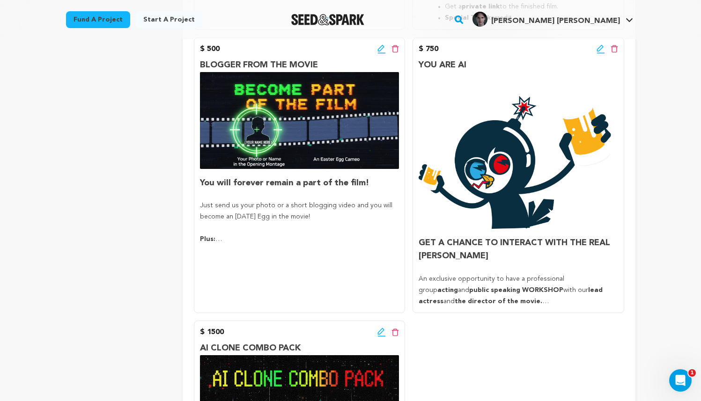
scroll to position [1297, 0]
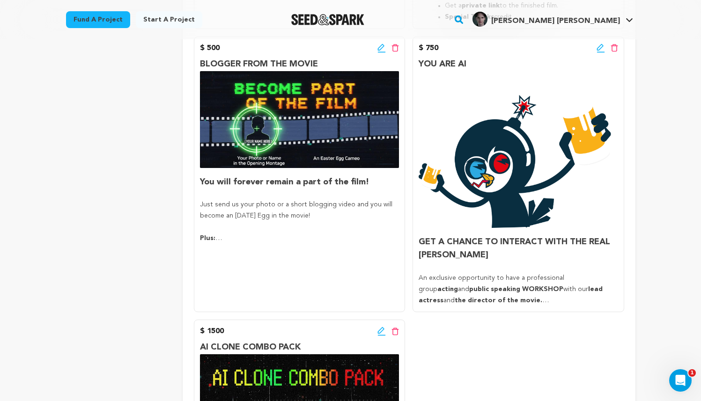
drag, startPoint x: 470, startPoint y: 63, endPoint x: 419, endPoint y: 56, distance: 51.9
click at [419, 56] on div "$ 750 Edit incentive button Delete incentive button YOU ARE AI GET A CHANCE TO …" at bounding box center [518, 175] width 211 height 276
copy p "YOU ARE AI"
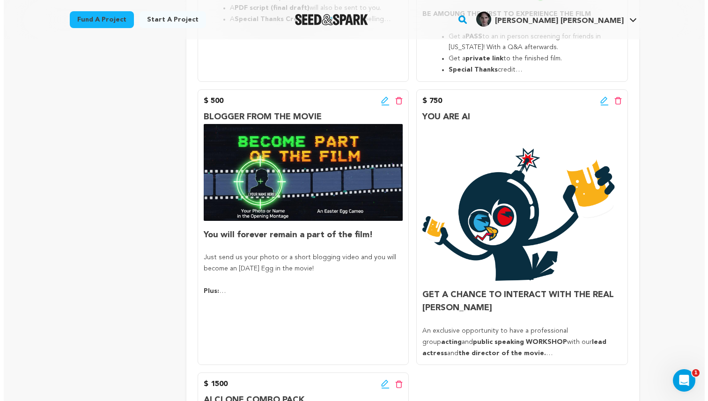
scroll to position [1248, 0]
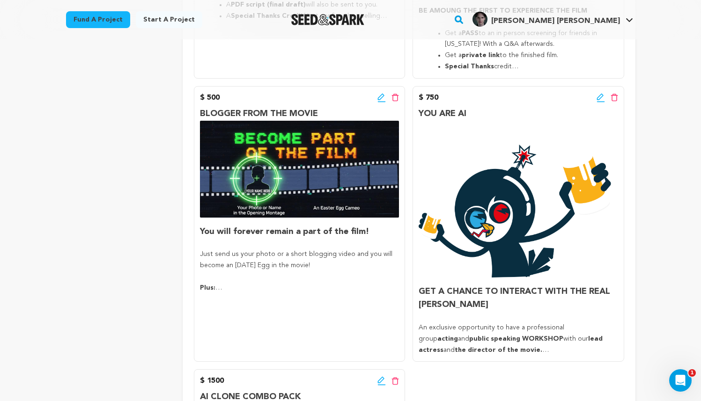
click at [600, 98] on icon at bounding box center [600, 97] width 7 height 7
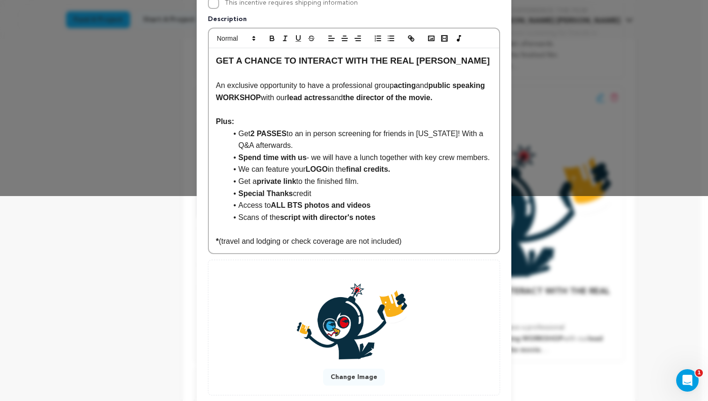
scroll to position [274, 0]
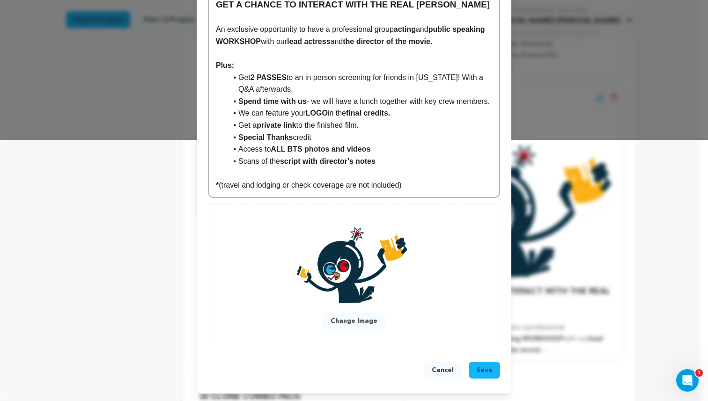
click at [350, 323] on button "Change Image" at bounding box center [354, 321] width 62 height 17
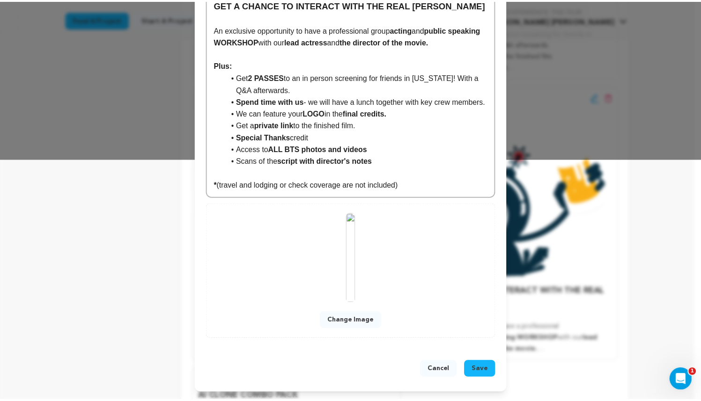
scroll to position [253, 0]
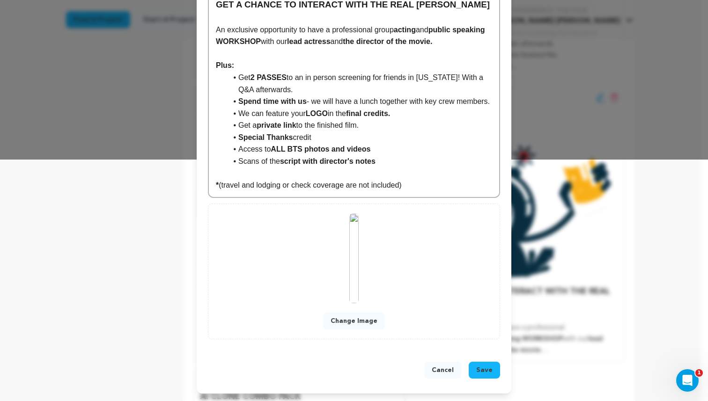
click at [478, 373] on span "Save" at bounding box center [484, 370] width 16 height 9
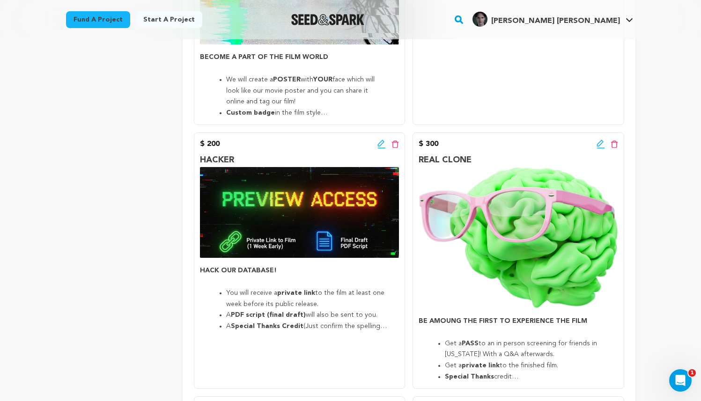
scroll to position [1142, 0]
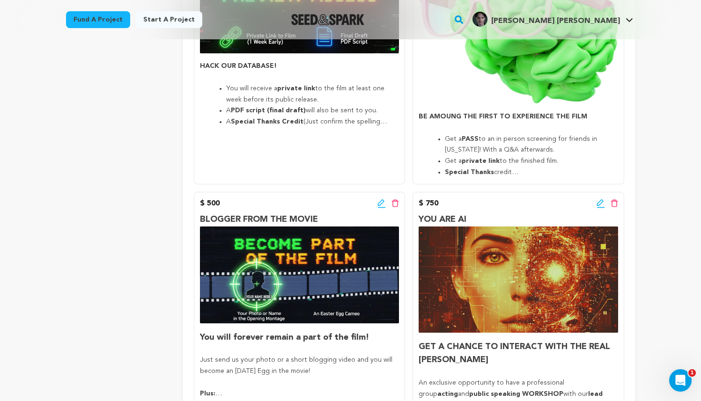
click at [504, 215] on p "YOU ARE AI" at bounding box center [518, 220] width 199 height 14
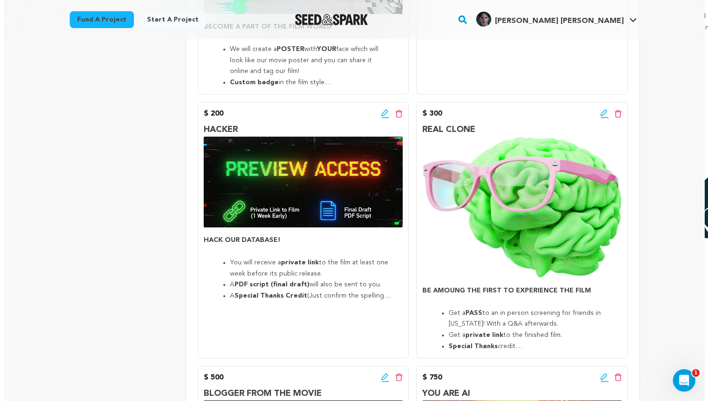
scroll to position [966, 0]
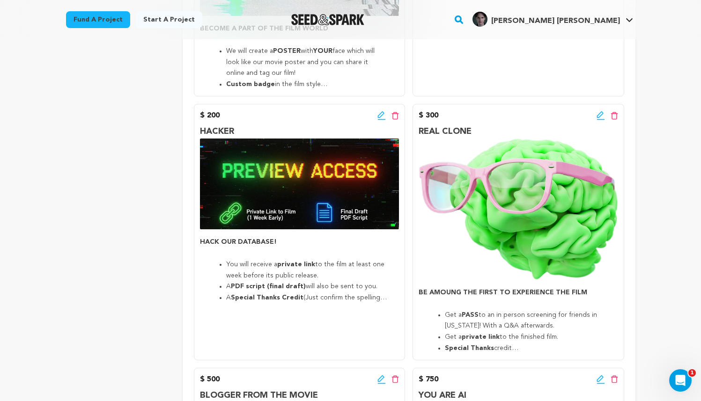
click at [602, 115] on icon at bounding box center [601, 115] width 8 height 9
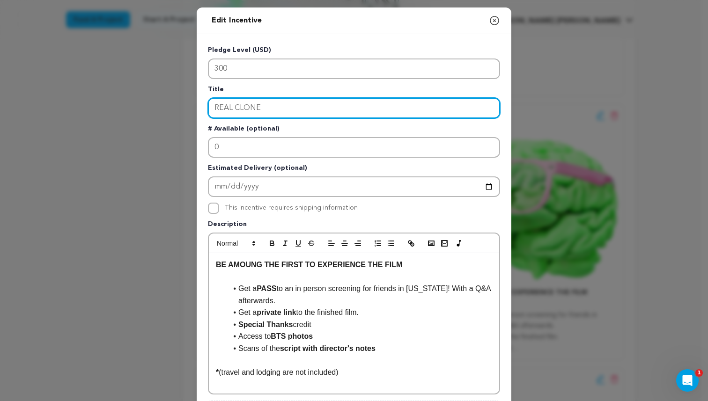
click at [302, 104] on input "REAL CLONE" at bounding box center [354, 108] width 292 height 21
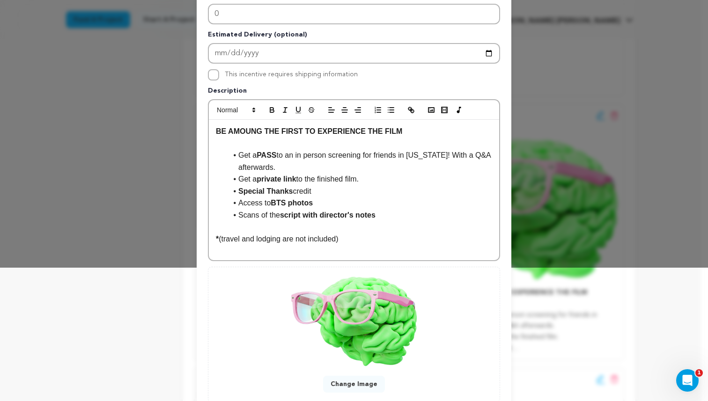
scroll to position [197, 0]
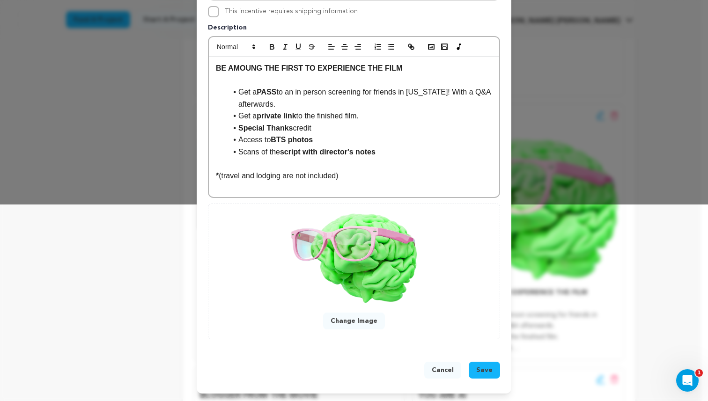
click at [358, 324] on button "Change Image" at bounding box center [354, 321] width 62 height 17
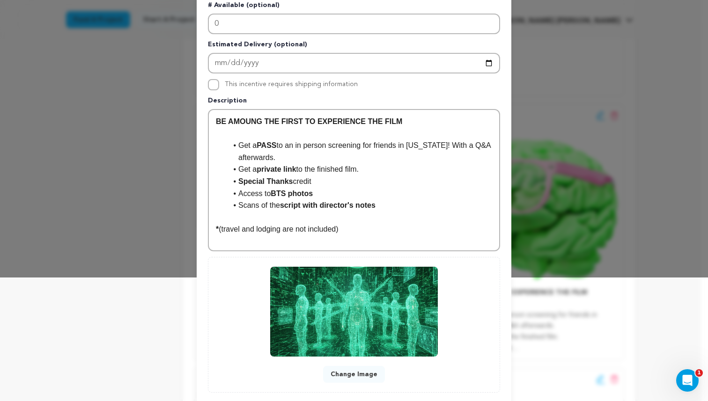
scroll to position [177, 0]
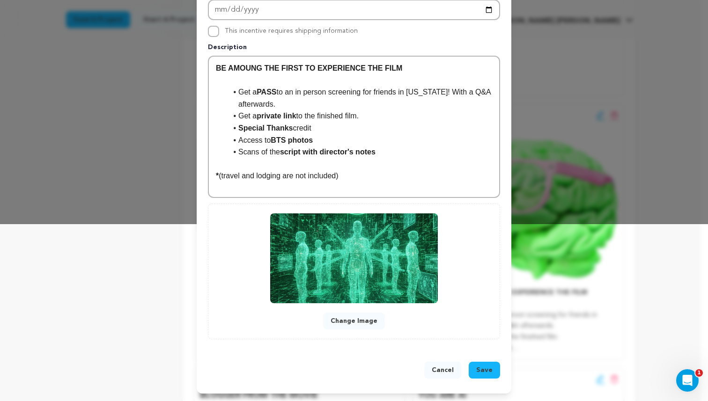
click at [488, 371] on span "Save" at bounding box center [484, 370] width 16 height 9
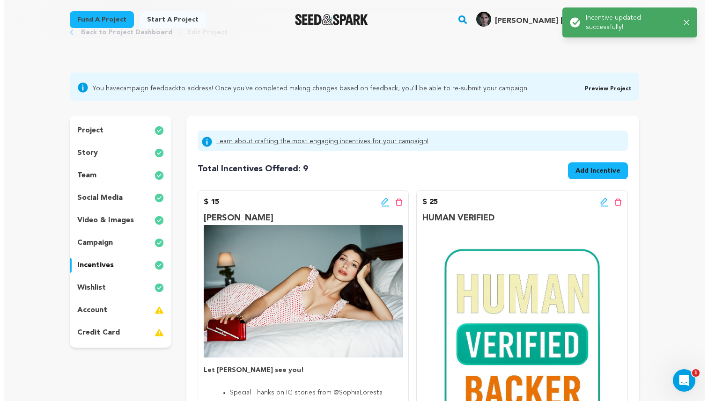
scroll to position [92, 0]
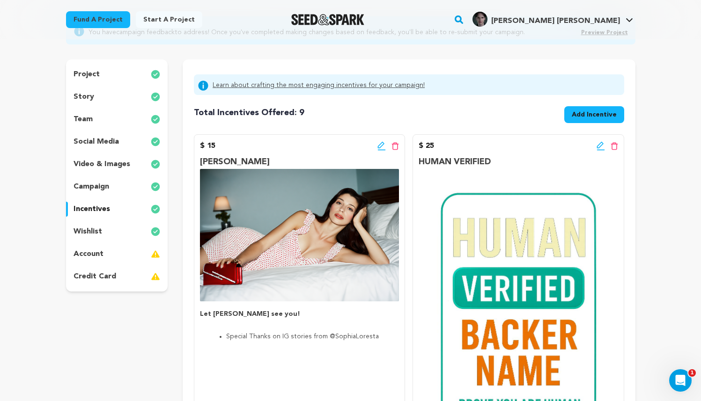
click at [600, 145] on icon at bounding box center [601, 145] width 8 height 9
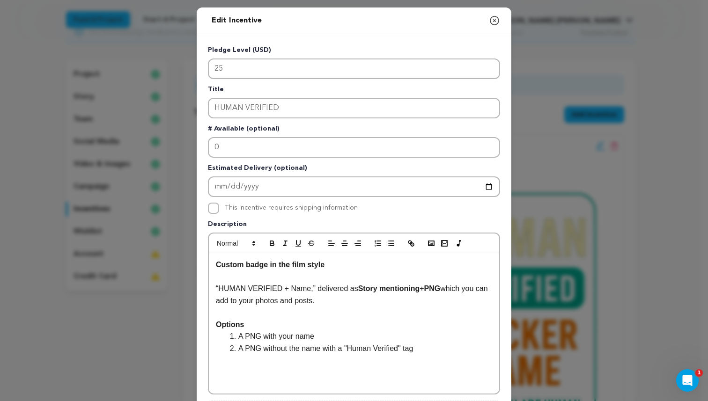
scroll to position [197, 0]
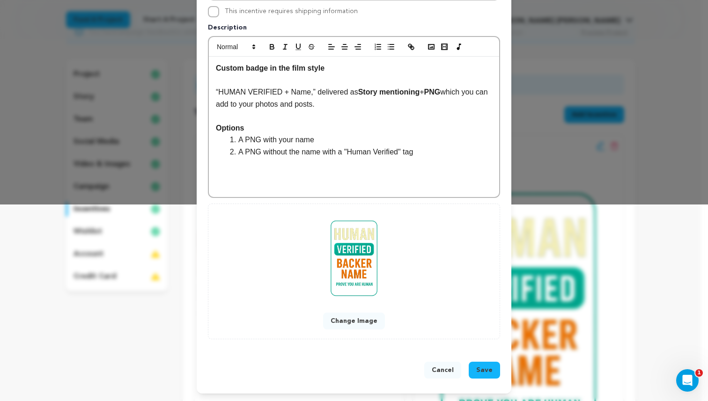
click at [346, 319] on button "Change Image" at bounding box center [354, 321] width 62 height 17
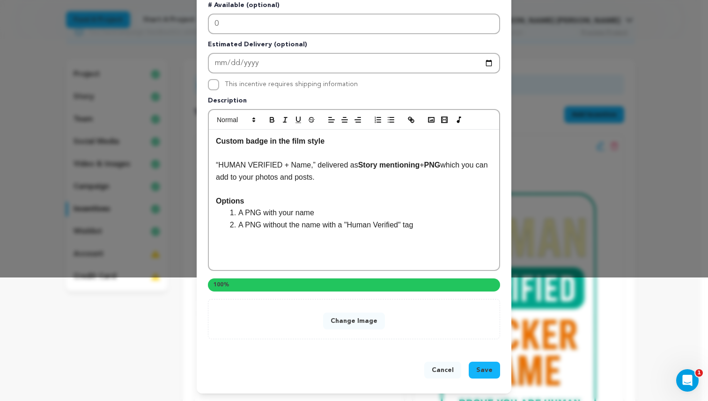
scroll to position [177, 0]
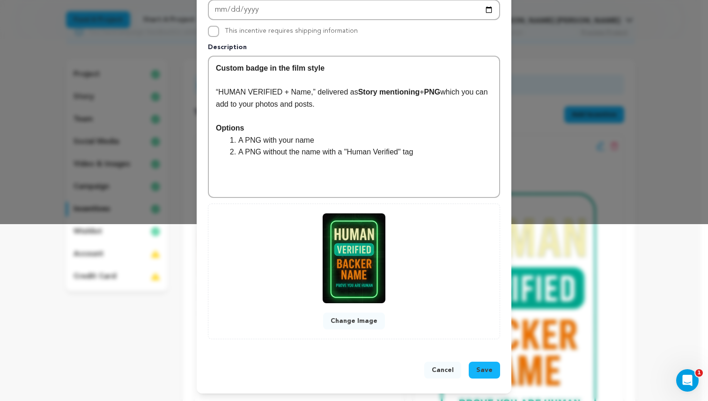
click at [487, 370] on span "Save" at bounding box center [484, 370] width 16 height 9
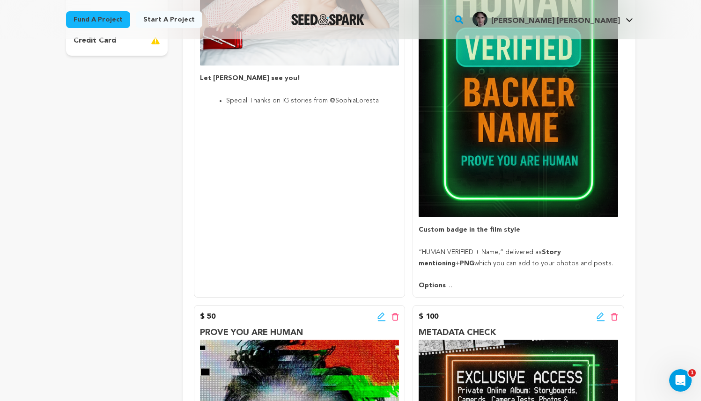
scroll to position [0, 0]
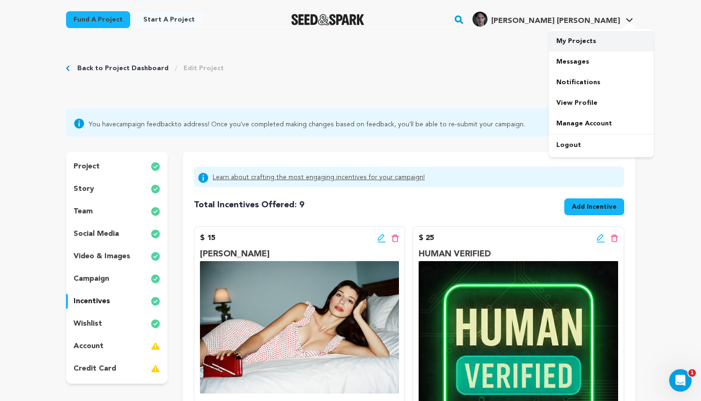
click at [585, 39] on link "My Projects" at bounding box center [601, 41] width 105 height 21
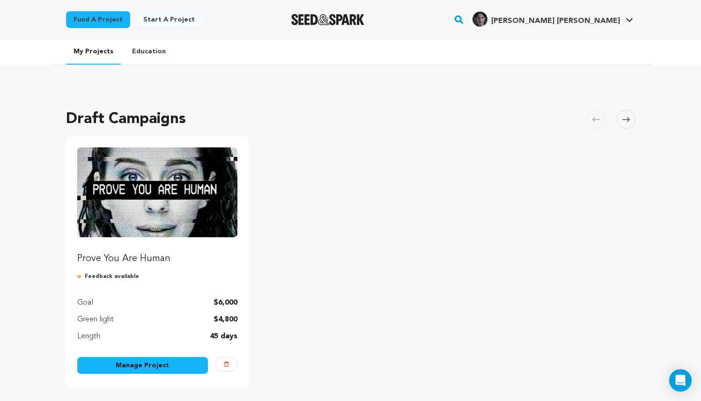
click at [155, 197] on img "Fund Prove You Are Human" at bounding box center [157, 193] width 161 height 90
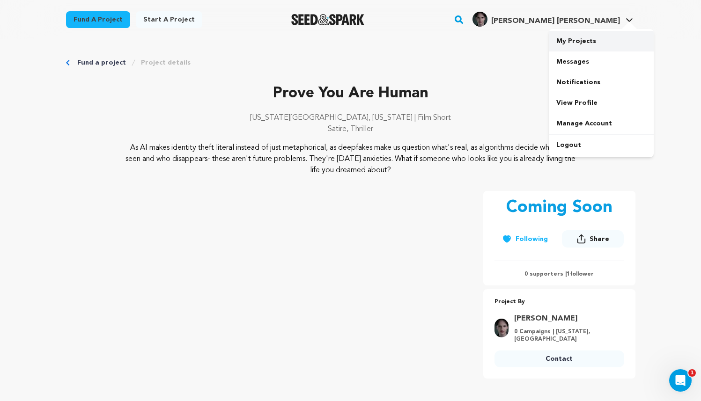
click at [591, 46] on link "My Projects" at bounding box center [601, 41] width 105 height 21
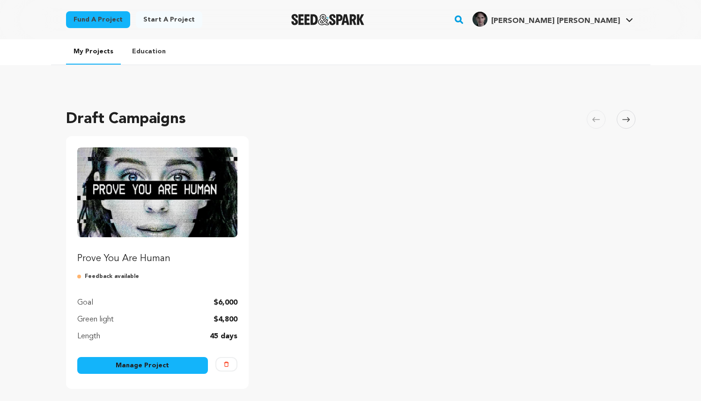
click at [165, 366] on link "Manage Project" at bounding box center [142, 365] width 131 height 17
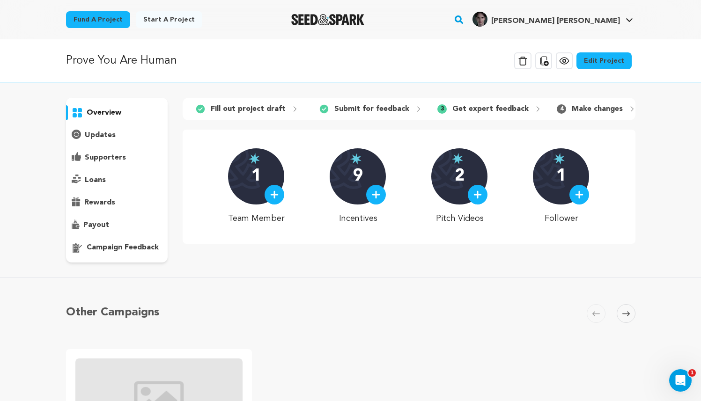
click at [596, 60] on link "Edit Project" at bounding box center [604, 60] width 55 height 17
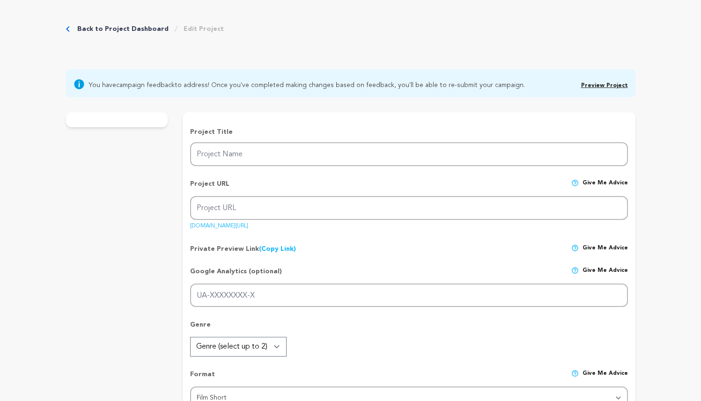
type input "Prove You Are Human"
type input "prove-you-are-human-1"
type input "A struggling [PERSON_NAME] discovers a glamorous influencer who looks just like…"
type textarea "As AI makes identity theft literal instead of just metaphorical, as deepfakes m…"
type textarea "It is our MFA Thesis film and we want to tell a gripping story about identity, …"
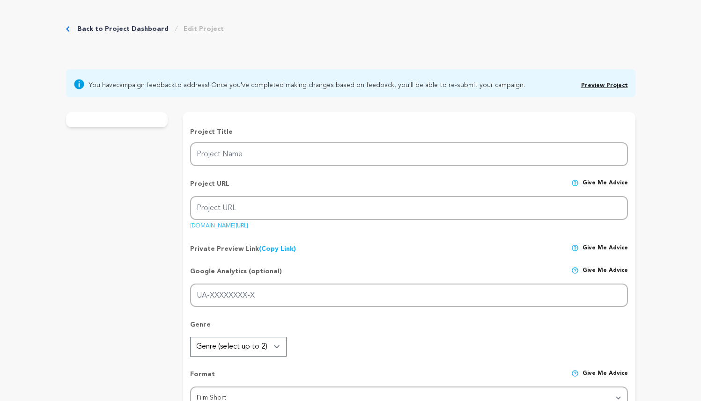
radio input "true"
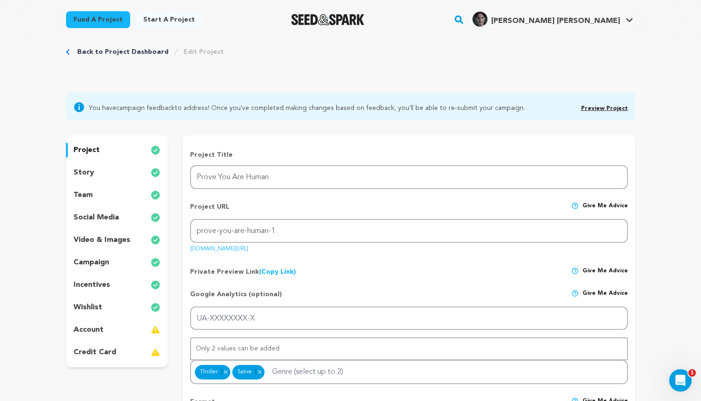
scroll to position [17, 0]
click at [105, 284] on p "incentives" at bounding box center [92, 284] width 37 height 11
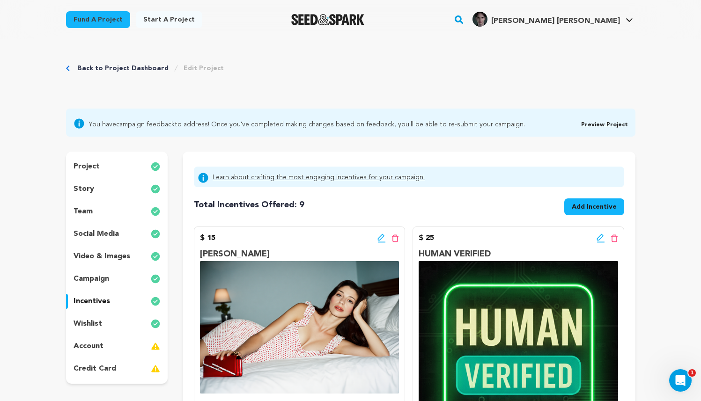
click at [106, 192] on div "story" at bounding box center [117, 189] width 102 height 15
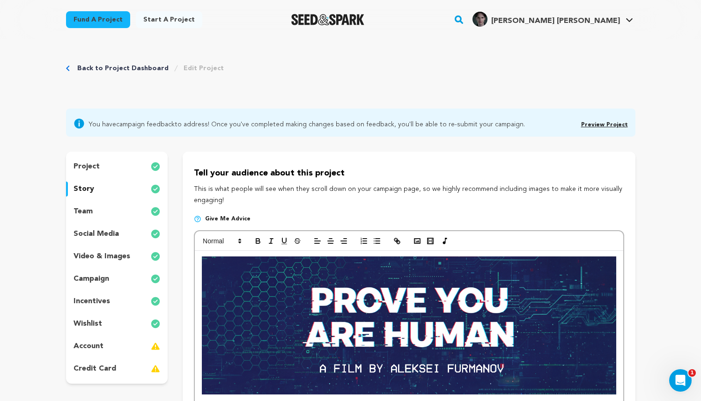
scroll to position [95, 0]
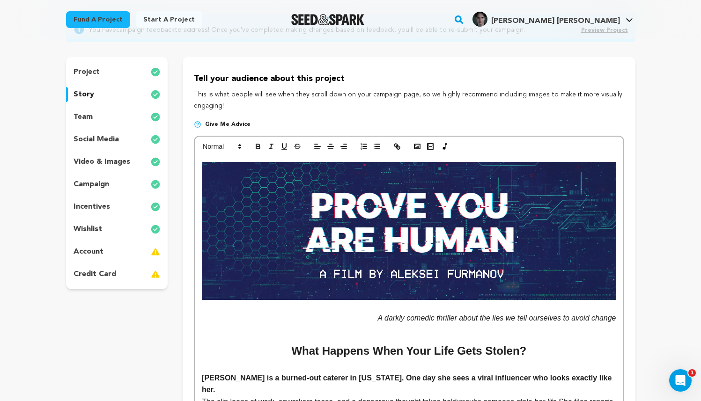
click at [379, 213] on img at bounding box center [409, 231] width 414 height 138
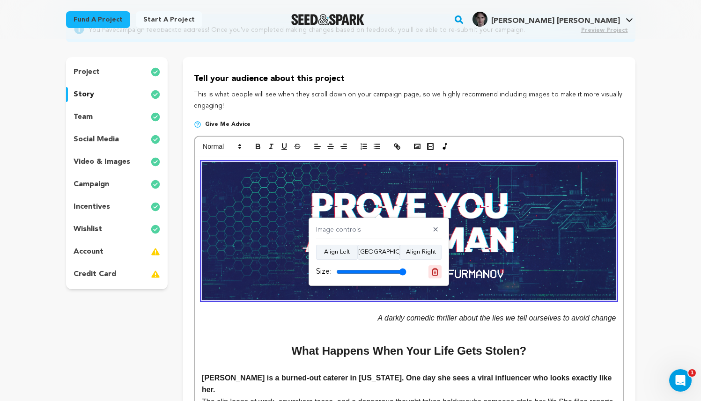
click at [438, 266] on button at bounding box center [435, 272] width 13 height 13
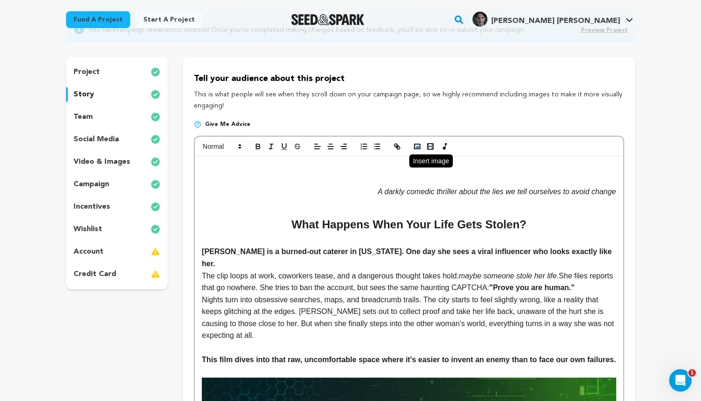
click at [420, 147] on rect "button" at bounding box center [417, 146] width 6 height 5
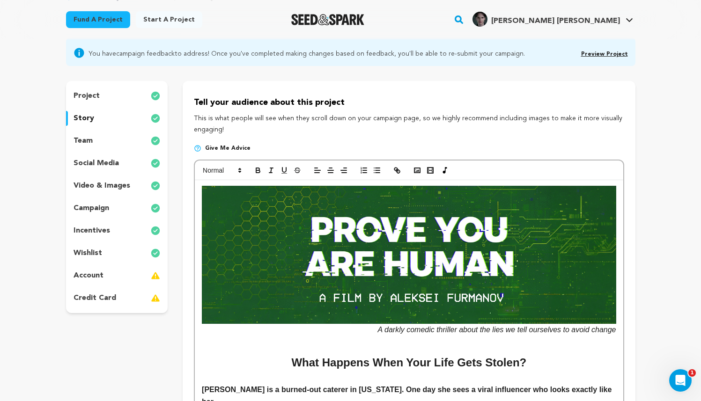
click at [527, 345] on h2 at bounding box center [409, 345] width 414 height 18
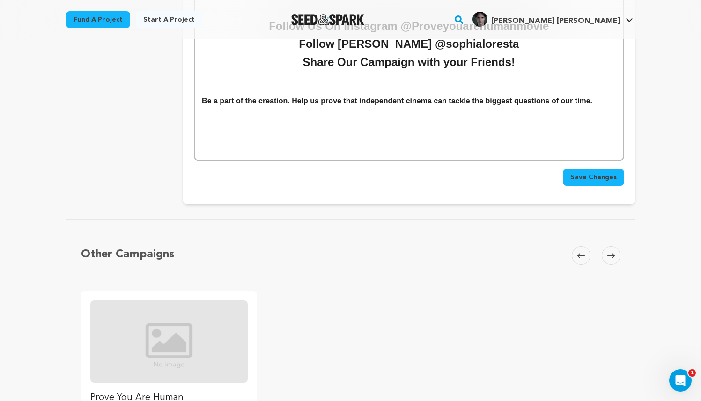
scroll to position [3105, 0]
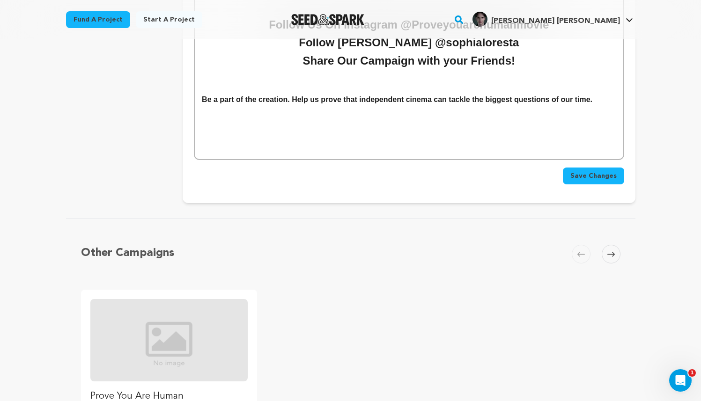
click at [591, 181] on span "Save Changes" at bounding box center [593, 175] width 46 height 9
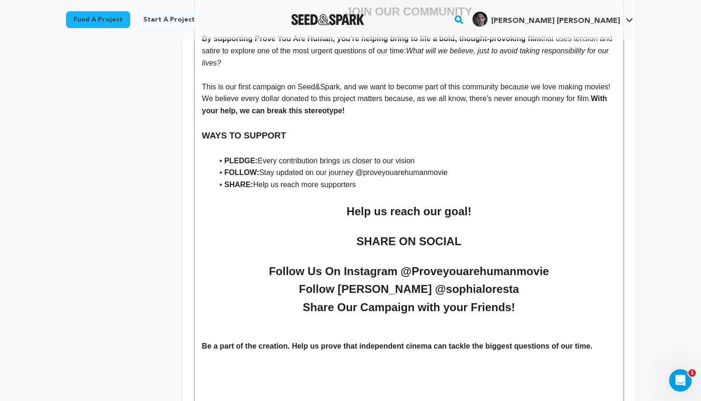
scroll to position [3067, 0]
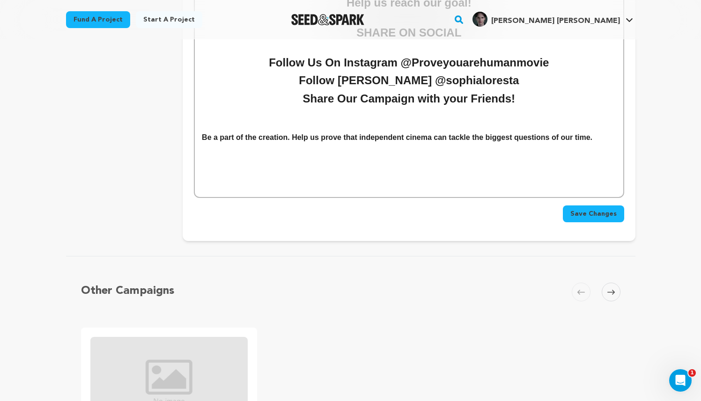
click at [597, 219] on span "Save Changes" at bounding box center [593, 213] width 46 height 9
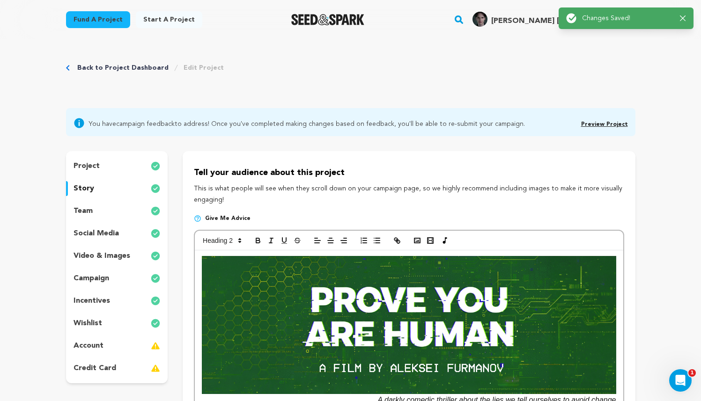
scroll to position [0, 0]
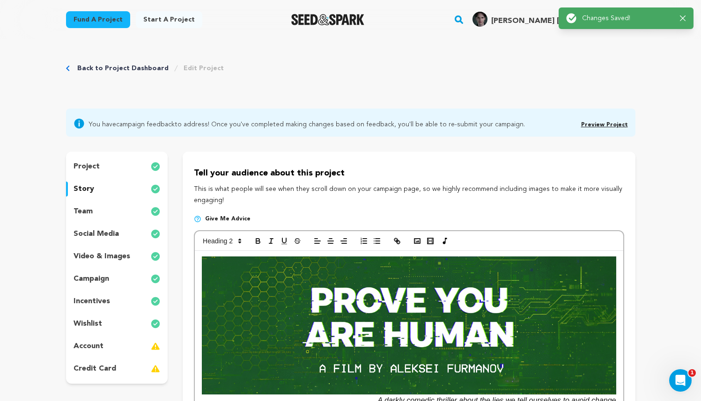
click at [101, 302] on p "incentives" at bounding box center [92, 301] width 37 height 11
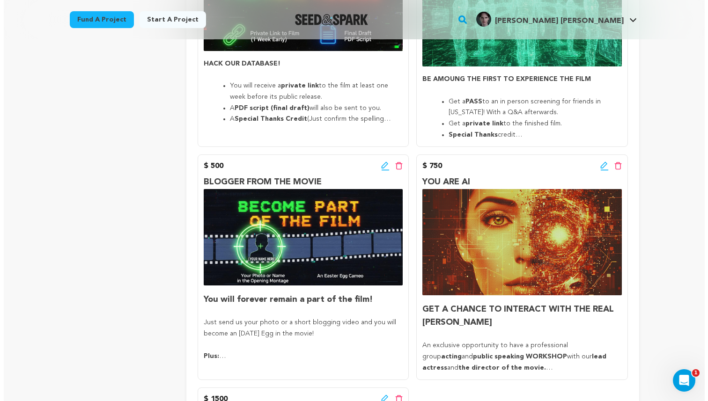
scroll to position [803, 0]
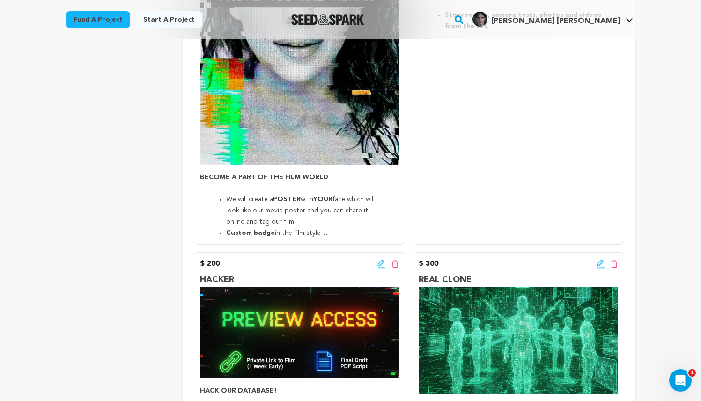
click at [604, 261] on icon at bounding box center [601, 263] width 8 height 9
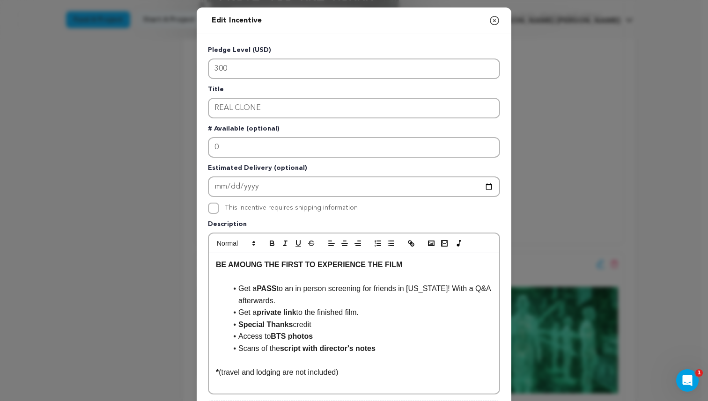
scroll to position [197, 0]
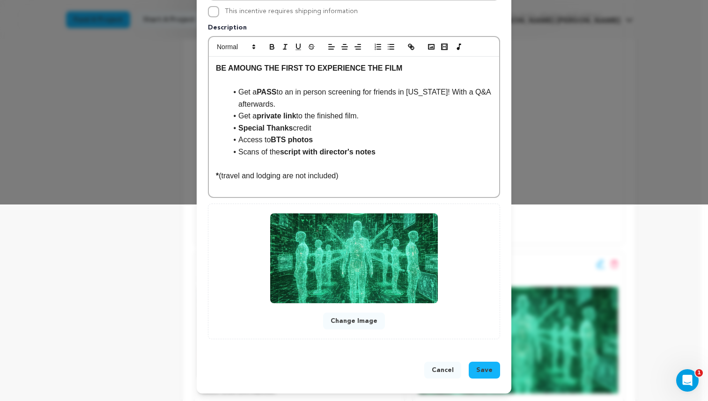
click at [338, 325] on button "Change Image" at bounding box center [354, 321] width 62 height 17
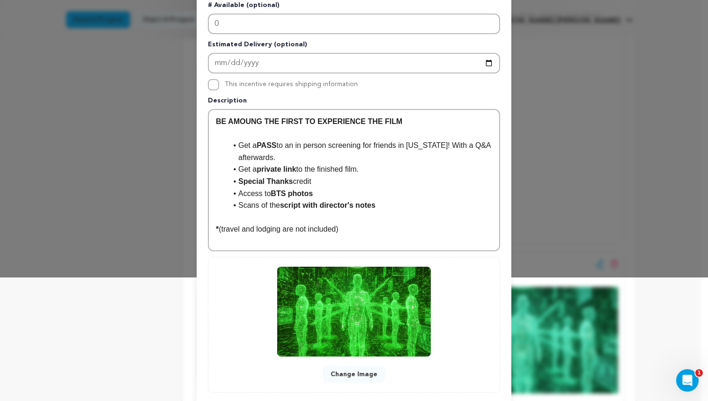
scroll to position [177, 0]
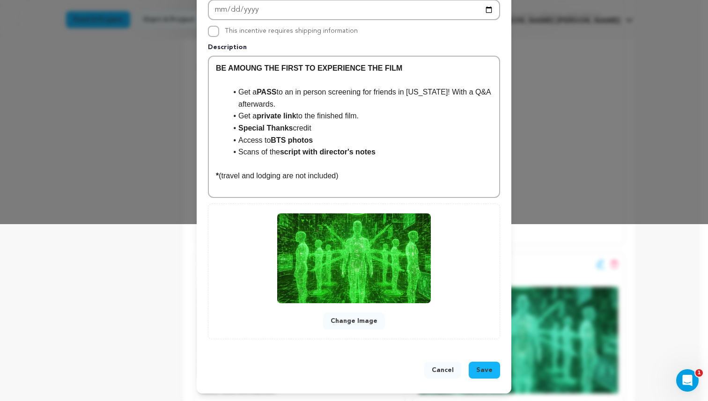
click at [485, 372] on span "Save" at bounding box center [484, 370] width 16 height 9
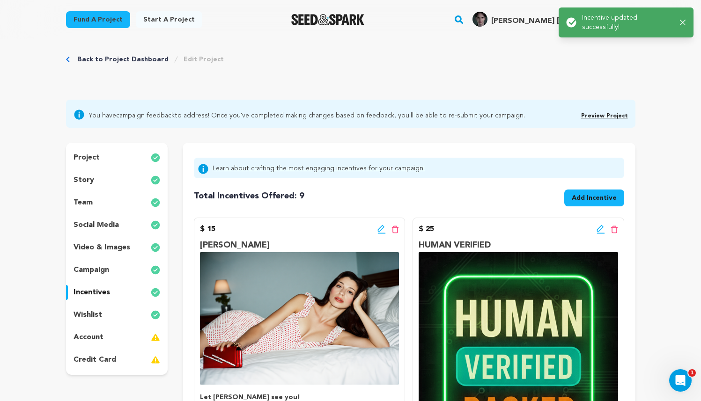
scroll to position [0, 0]
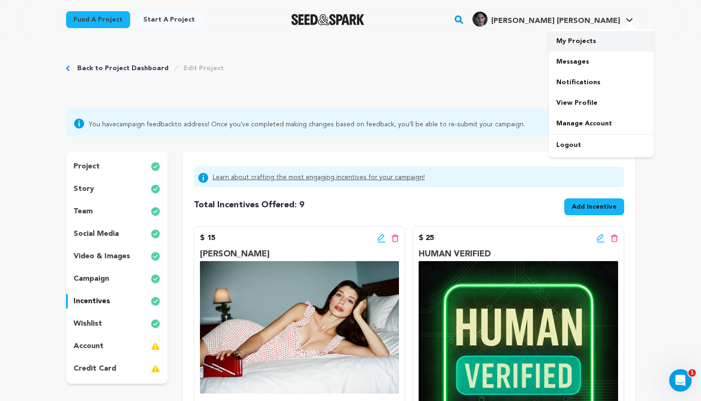
click at [590, 44] on link "My Projects" at bounding box center [601, 41] width 105 height 21
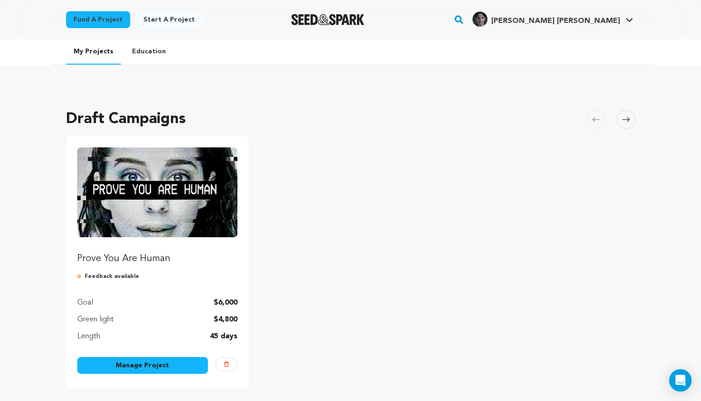
click at [160, 207] on img "Fund Prove You Are Human" at bounding box center [157, 193] width 161 height 90
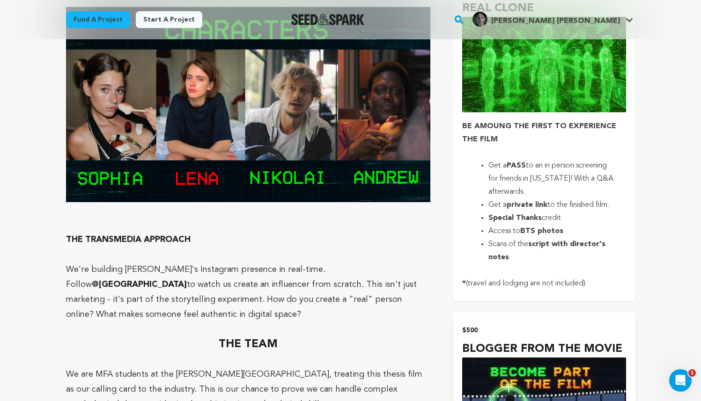
scroll to position [1883, 0]
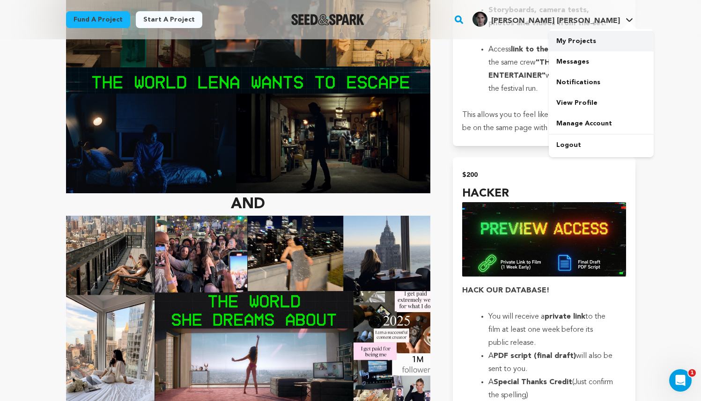
click at [592, 44] on link "My Projects" at bounding box center [601, 41] width 105 height 21
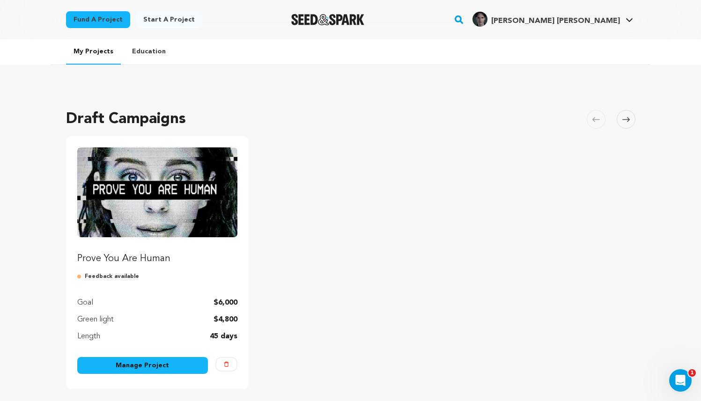
click at [187, 367] on link "Manage Project" at bounding box center [142, 365] width 131 height 17
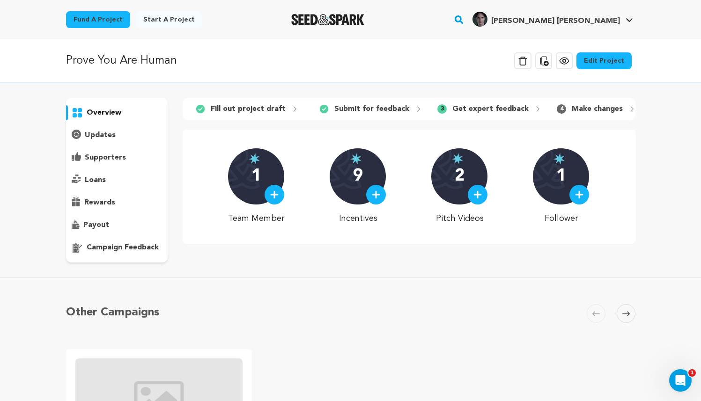
click at [602, 59] on link "Edit Project" at bounding box center [604, 60] width 55 height 17
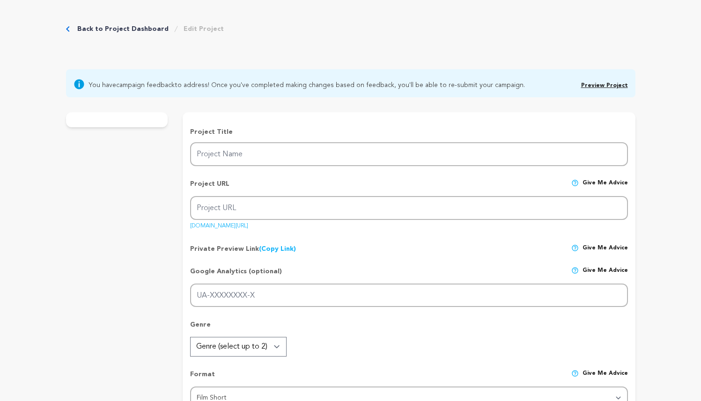
type input "Prove You Are Human"
type input "prove-you-are-human-1"
type input "A struggling [PERSON_NAME] discovers a glamorous influencer who looks just like…"
type textarea "As AI makes identity theft literal instead of just metaphorical, as deepfakes m…"
type textarea "It is our MFA Thesis film and we want to tell a gripping story about identity, …"
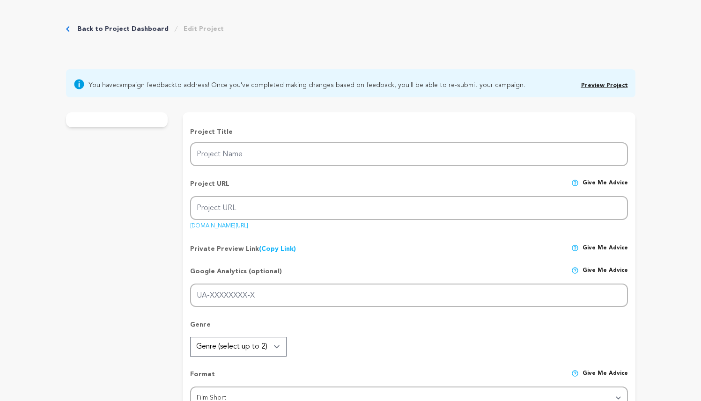
radio input "true"
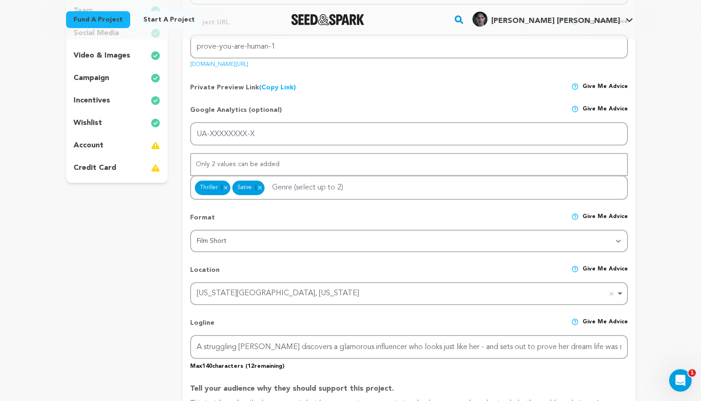
scroll to position [104, 0]
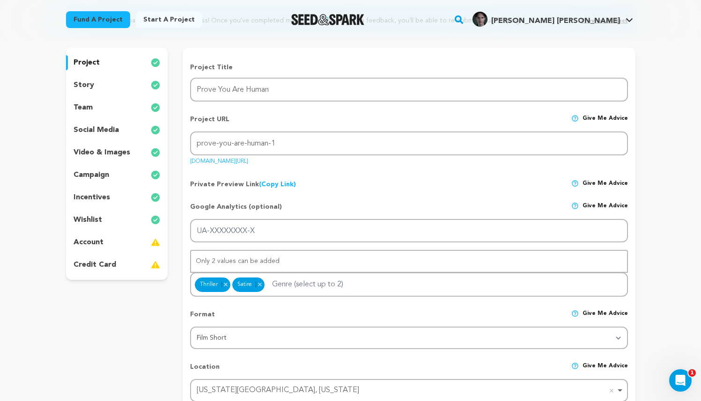
click at [122, 194] on div "incentives" at bounding box center [117, 197] width 102 height 15
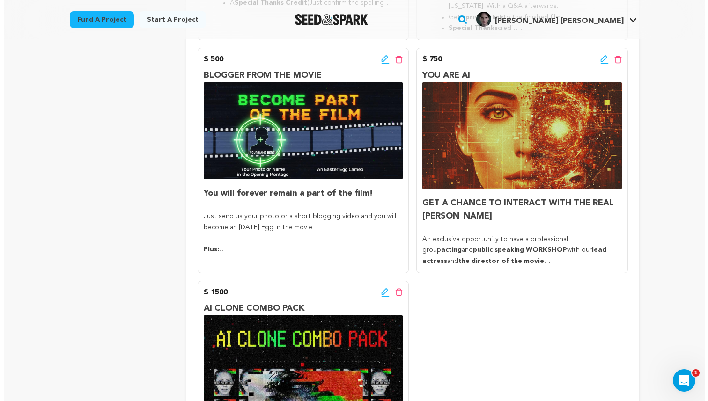
scroll to position [1160, 0]
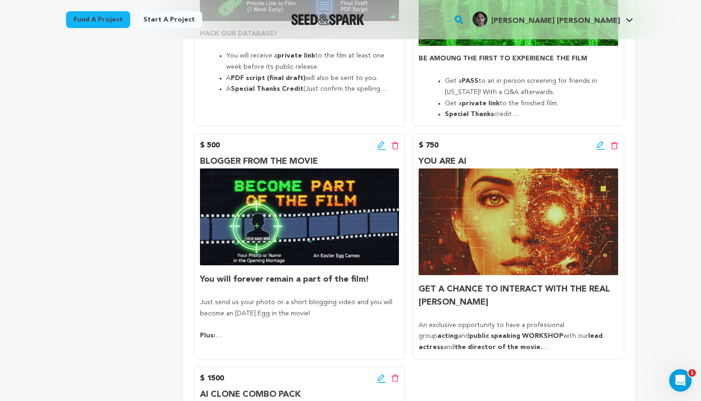
click at [599, 144] on icon at bounding box center [600, 144] width 7 height 7
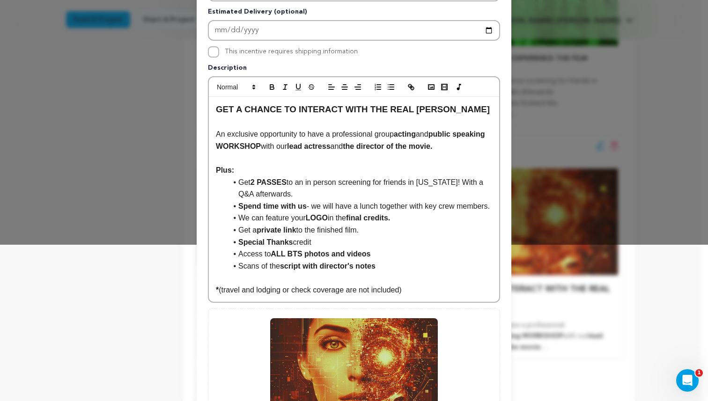
scroll to position [274, 0]
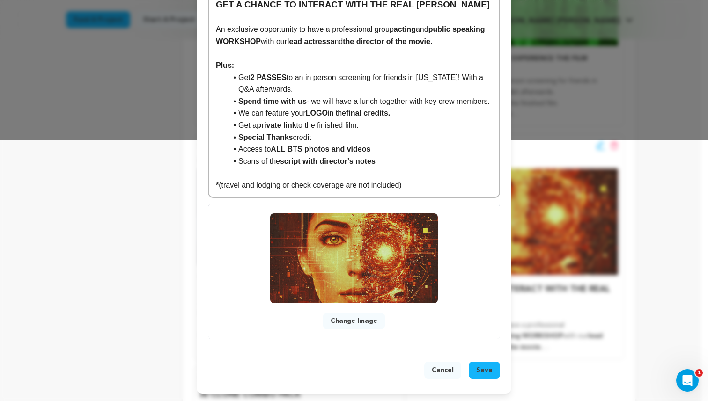
click at [347, 322] on button "Change Image" at bounding box center [354, 321] width 62 height 17
click at [363, 319] on button "Change Image" at bounding box center [354, 321] width 62 height 17
click at [354, 319] on button "Change Image" at bounding box center [354, 321] width 62 height 17
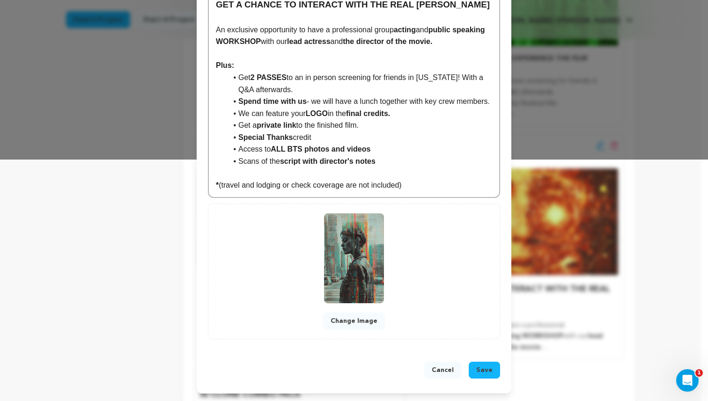
scroll to position [253, 0]
click at [480, 362] on button "Save" at bounding box center [484, 370] width 31 height 17
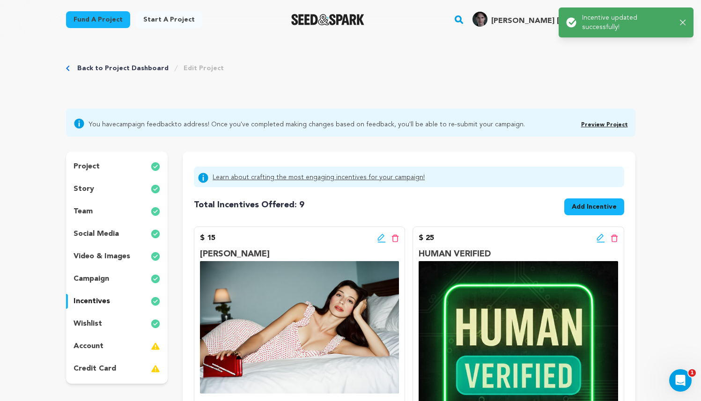
scroll to position [0, 0]
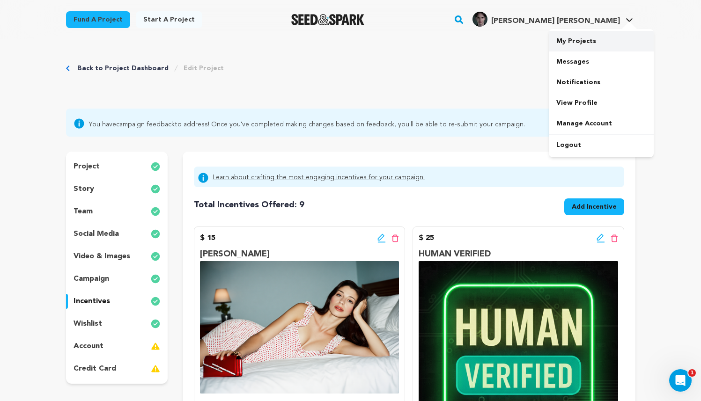
click at [585, 37] on link "My Projects" at bounding box center [601, 41] width 105 height 21
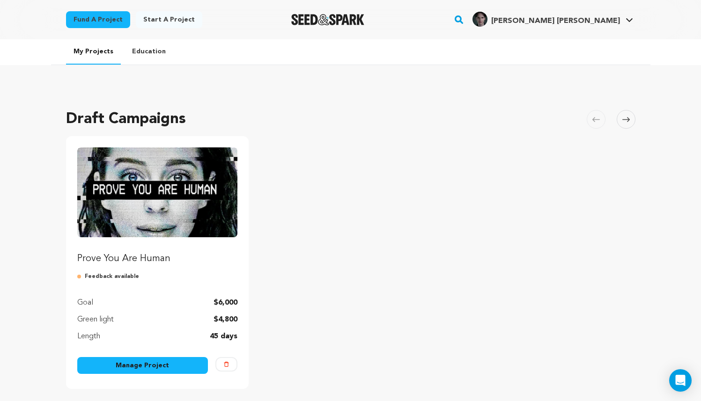
click at [173, 189] on img "Fund Prove You Are Human" at bounding box center [157, 193] width 161 height 90
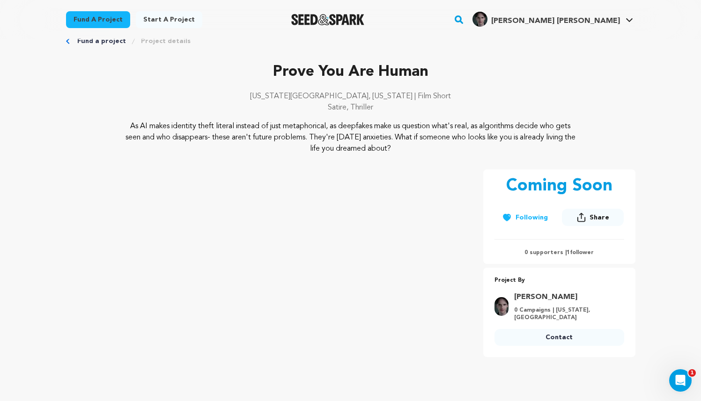
scroll to position [111, 0]
